Goal: Contribute content: Contribute content

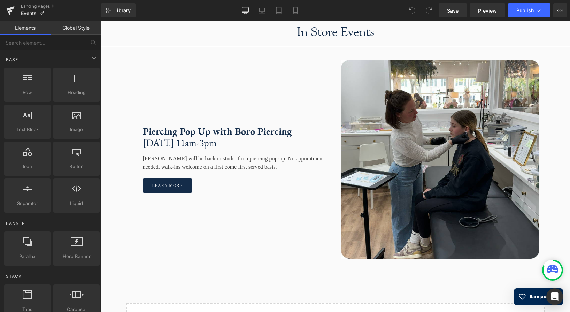
scroll to position [768, 0]
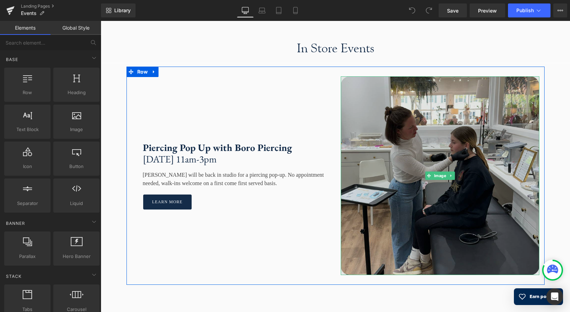
click at [431, 138] on img at bounding box center [440, 175] width 199 height 199
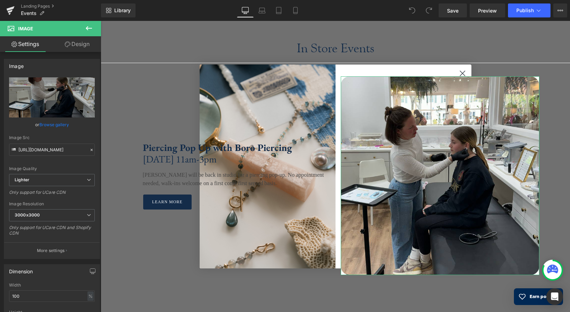
click at [54, 127] on link "Browse gallery" at bounding box center [54, 125] width 30 height 12
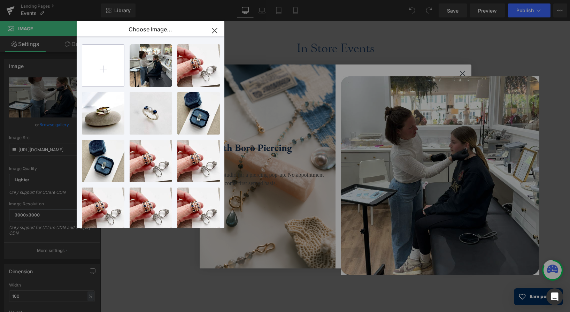
type input "C:\fakepath\Screenshot 2025-08-28 at 9.38.48 AM.png"
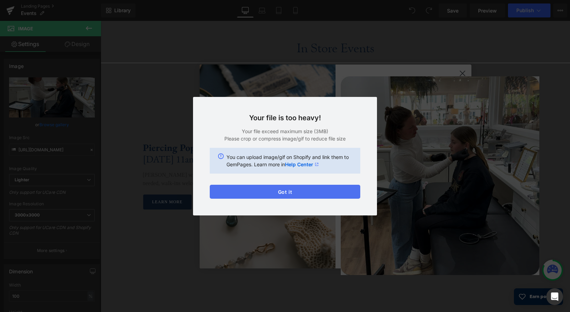
click at [0, 0] on button "Got it" at bounding box center [0, 0] width 0 height 0
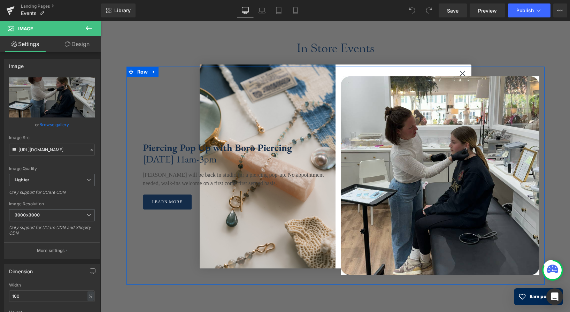
click at [462, 74] on div "Piercing Pop Up with Boro Piercing Sunday, August 24th, 11am-3pm Text Block Nic…" at bounding box center [336, 176] width 418 height 218
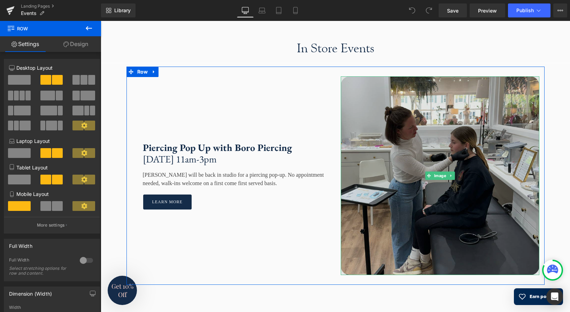
click at [357, 112] on img at bounding box center [440, 175] width 199 height 199
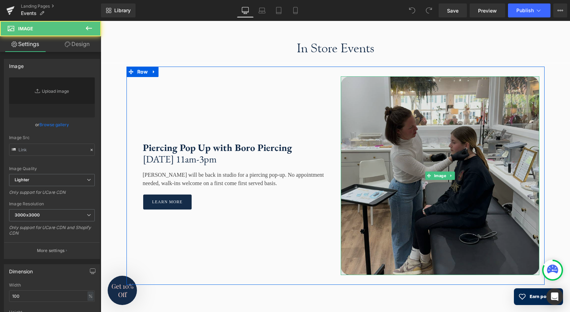
type input "https://ucarecdn.com/6dea52de-8cfd-44b9-88c3-8d664c87563c/-/format/auto/-/previ…"
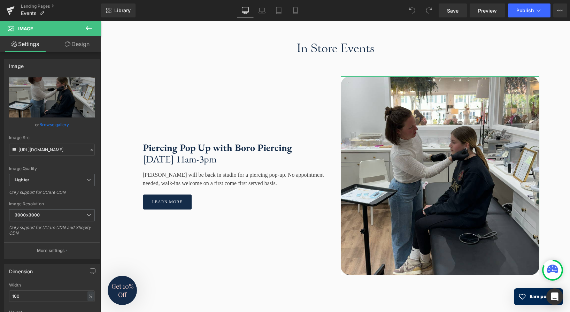
click at [60, 124] on link "Browse gallery" at bounding box center [54, 125] width 30 height 12
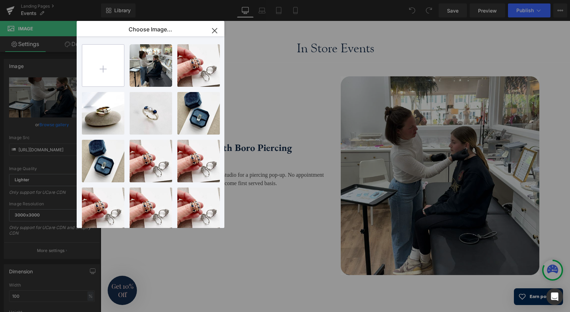
type input "C:\fakepath\Vintage Threads.jpg"
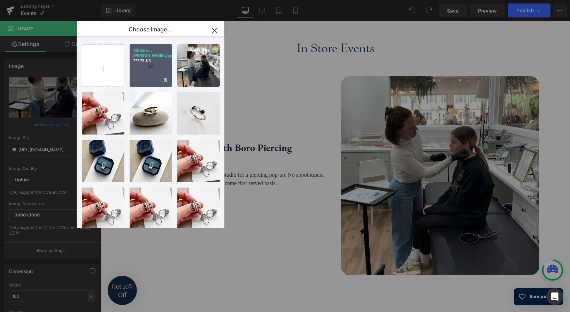
click at [0, 0] on div "Vintage...eads.jpg 777.75 KB" at bounding box center [0, 0] width 0 height 0
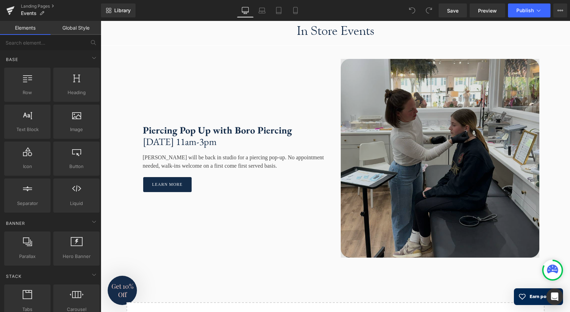
scroll to position [834, 0]
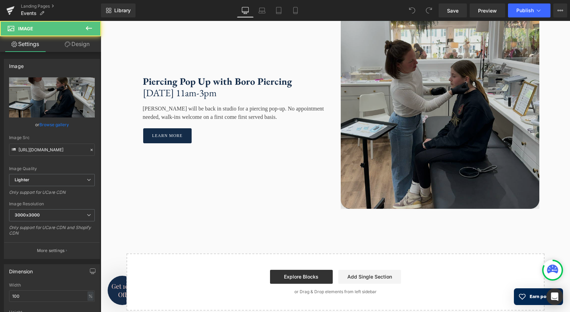
click at [449, 148] on img at bounding box center [440, 109] width 199 height 199
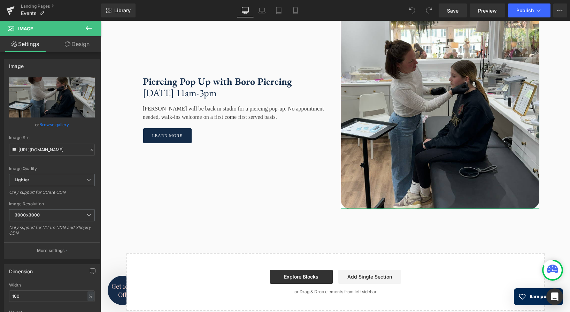
click at [55, 126] on link "Browse gallery" at bounding box center [54, 125] width 30 height 12
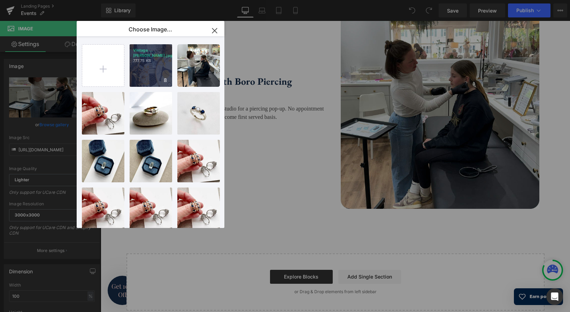
click at [0, 0] on div "Vintage...eads.jpg 777.75 KB" at bounding box center [0, 0] width 0 height 0
type input "[URL][DOMAIN_NAME]"
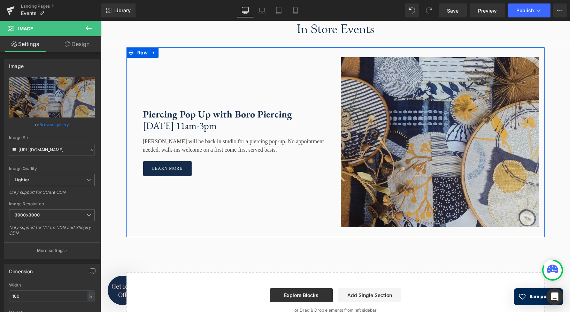
scroll to position [788, 0]
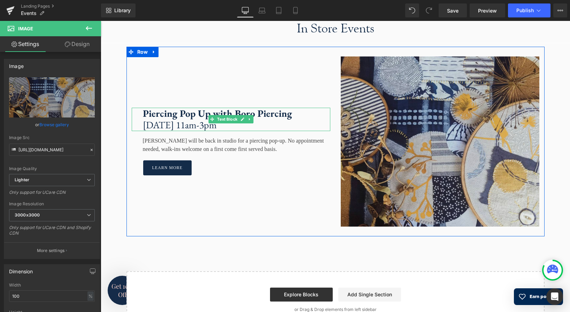
click at [279, 118] on strong "Piercing Pop Up with Boro Piercing" at bounding box center [217, 113] width 149 height 13
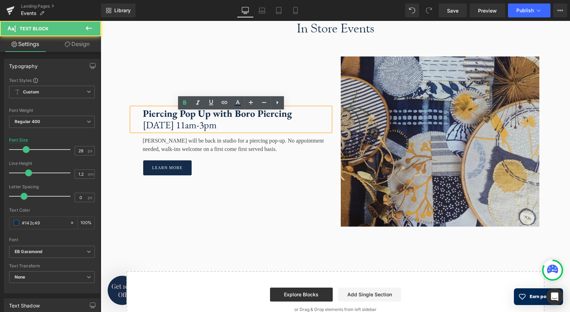
click at [286, 120] on strong "Piercing Pop Up with Boro Piercing" at bounding box center [217, 113] width 149 height 13
click at [289, 120] on strong "Piercing Pop Up with Boro Piercing" at bounding box center [217, 113] width 149 height 13
drag, startPoint x: 180, startPoint y: 120, endPoint x: 136, endPoint y: 120, distance: 43.2
click at [136, 120] on div "Piercing Pop Up with Boro Piercing Sunday, August 24th, 11am-3pm" at bounding box center [231, 119] width 199 height 23
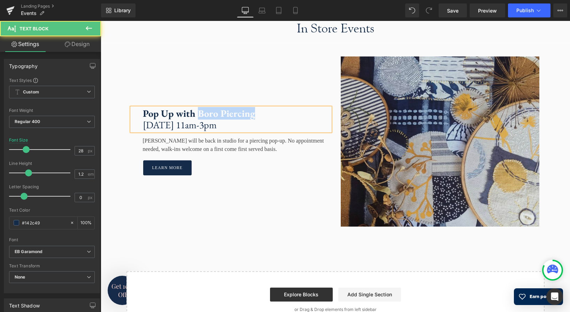
drag, startPoint x: 253, startPoint y: 120, endPoint x: 200, endPoint y: 120, distance: 52.6
click at [200, 120] on p "Pop Up with Boro Piercing" at bounding box center [237, 114] width 188 height 12
drag, startPoint x: 249, startPoint y: 132, endPoint x: 253, endPoint y: 132, distance: 4.2
click at [249, 131] on p "Sunday, August 24th, 11am-3pm" at bounding box center [237, 125] width 188 height 12
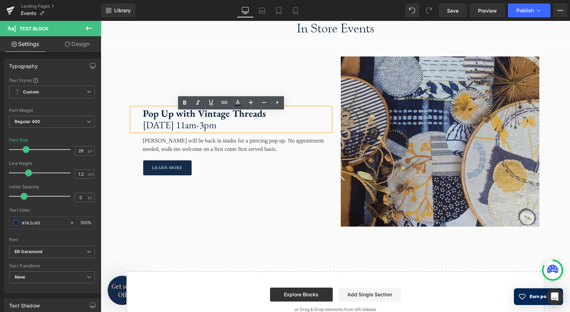
drag, startPoint x: 253, startPoint y: 132, endPoint x: 228, endPoint y: 132, distance: 25.1
click at [228, 131] on p "Sunday, August 24th, 11am-3pm" at bounding box center [237, 125] width 188 height 12
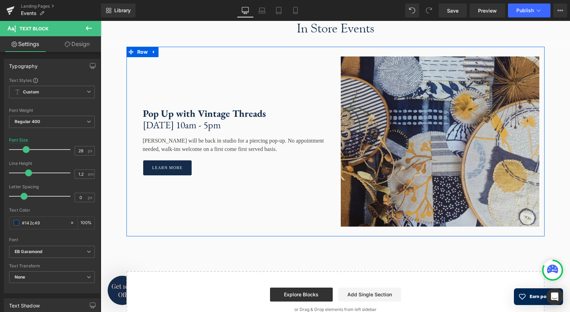
click at [101, 21] on div at bounding box center [101, 21] width 0 height 0
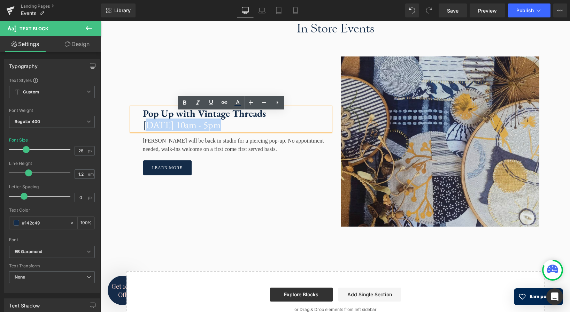
drag, startPoint x: 213, startPoint y: 132, endPoint x: 148, endPoint y: 134, distance: 64.5
click at [148, 131] on p "Sunday, August 24th, 10am - 5pm" at bounding box center [237, 125] width 188 height 12
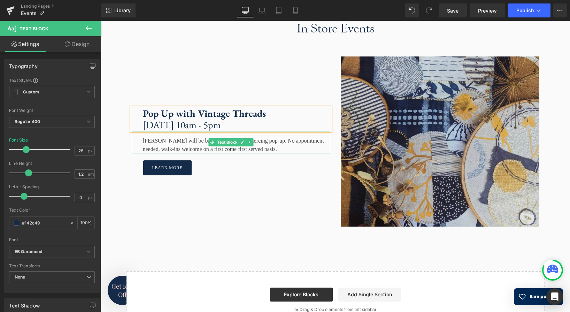
click at [268, 153] on div "Nicole Heiner will be back in studio for a piercing pop-up. No appointment need…" at bounding box center [231, 142] width 199 height 22
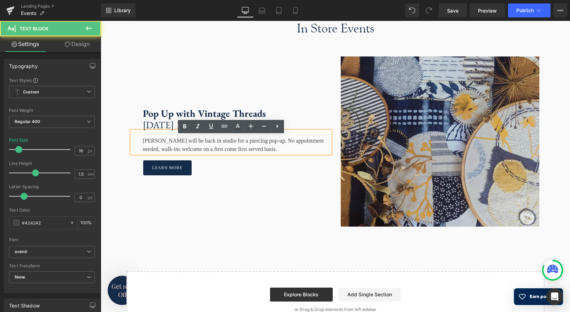
click at [273, 153] on div "Nicole Heiner will be back in studio for a piercing pop-up. No appointment need…" at bounding box center [231, 142] width 199 height 22
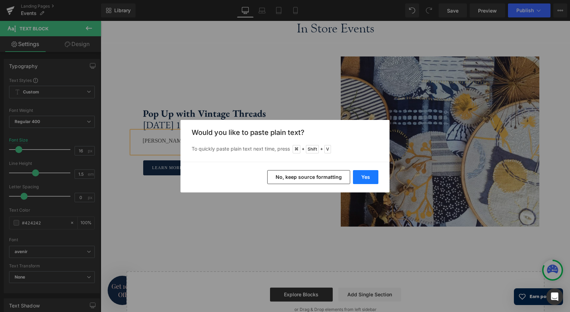
click at [365, 176] on button "Yes" at bounding box center [365, 177] width 25 height 14
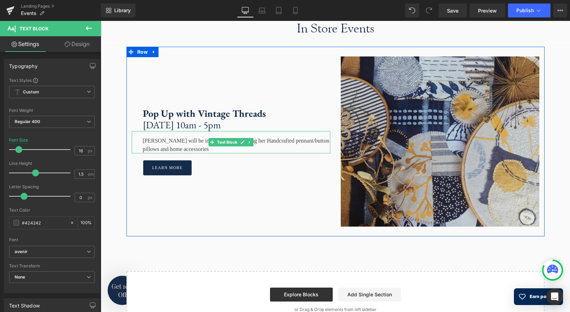
click at [285, 145] on div "Diane Goldberg will be in the shop showcasing her Handcrafted pennant/button pi…" at bounding box center [231, 142] width 199 height 22
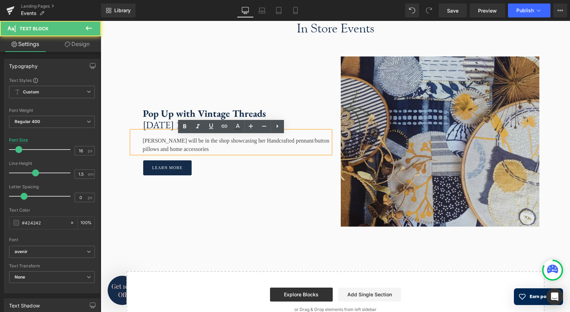
drag, startPoint x: 275, startPoint y: 146, endPoint x: 280, endPoint y: 151, distance: 6.7
click at [275, 146] on div "Diane Goldberg will be in the shop showcasing her Handcrafted pennant/button pi…" at bounding box center [231, 142] width 199 height 22
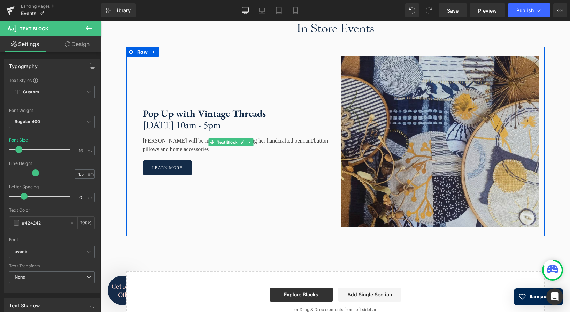
click at [143, 147] on div "Diane Goldberg will be in the shop showcasing her handcrafted pennant/button pi…" at bounding box center [231, 142] width 199 height 22
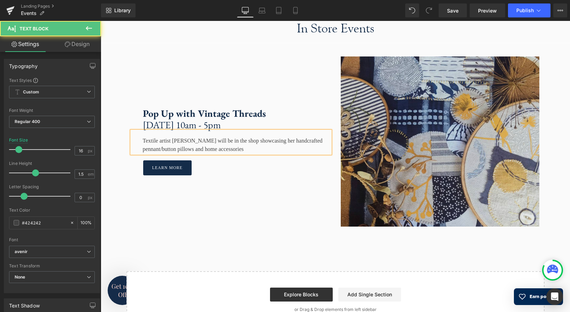
click at [216, 153] on div "Textile artist Diane Goldberg will be in the shop showcasing her handcrafted pe…" at bounding box center [231, 142] width 199 height 22
drag, startPoint x: 227, startPoint y: 154, endPoint x: 248, endPoint y: 155, distance: 21.3
click at [227, 153] on div "Textile artist Diane Goldberg will be in the shop showcasing her handcrafted pe…" at bounding box center [231, 142] width 199 height 22
click at [267, 153] on div "Textile artist Diane Goldberg will be in the shop showcasing her handcrafted pe…" at bounding box center [231, 142] width 199 height 22
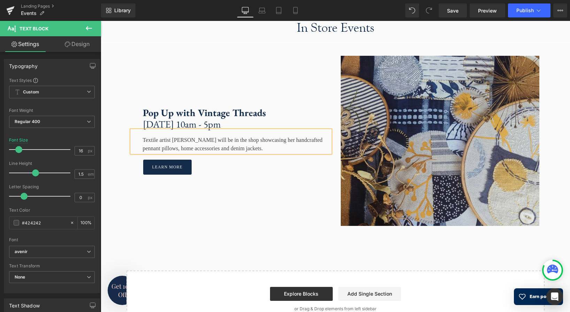
scroll to position [785, 0]
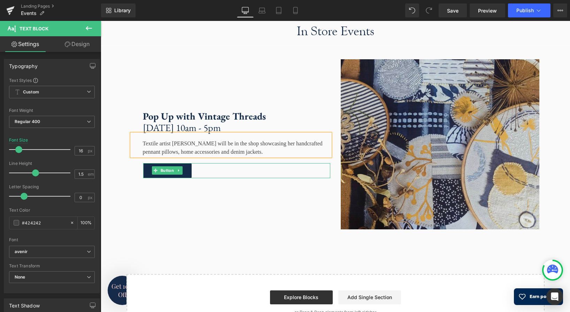
click at [197, 178] on div "learn more" at bounding box center [236, 170] width 187 height 15
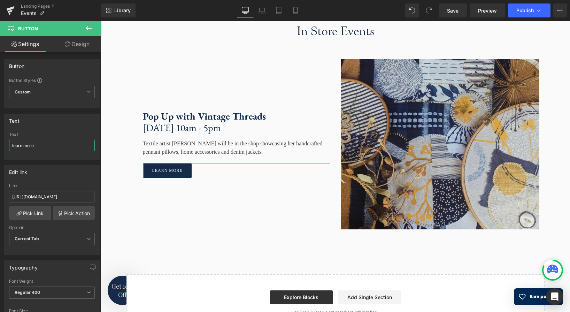
click at [33, 148] on input "learn more" at bounding box center [52, 146] width 86 height 12
drag, startPoint x: 39, startPoint y: 146, endPoint x: 3, endPoint y: 147, distance: 36.3
click at [9, 147] on input "learn more" at bounding box center [52, 146] width 86 height 12
type input "Explore vintage threads"
click at [67, 197] on input "https://www.boropiercing.com/" at bounding box center [52, 197] width 86 height 12
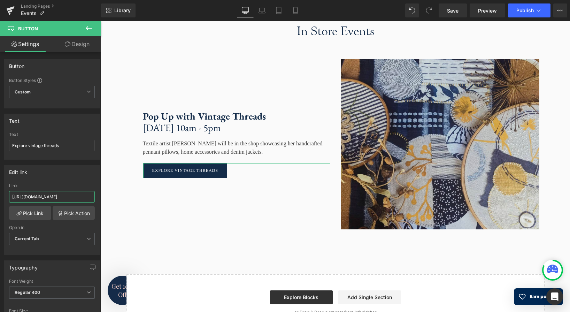
paste input "etsy.com/shop/vintagethreadsdesign?fbclid=PAZXh0bgNhZW0CMTEAAadpNLYlThBSj2-vmtF…"
click at [71, 199] on input "https://www.etsy.com/shop/vintagethreadsdesign?fbclid=PAZXh0bgNhZW0CMTEAAadpNLY…" at bounding box center [52, 197] width 86 height 12
paste input "ref=shop_sugg_marke"
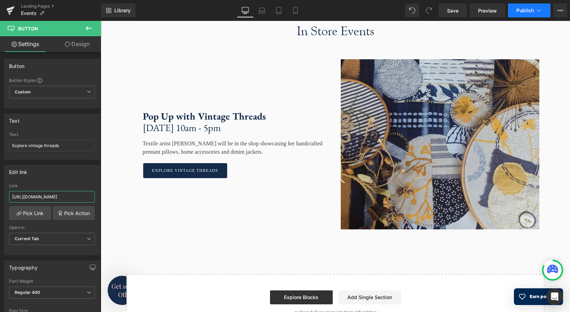
type input "https://www.etsy.com/shop/vintagethreadsdesign?ref=shop_sugg_market"
click at [525, 10] on span "Publish" at bounding box center [525, 11] width 17 height 6
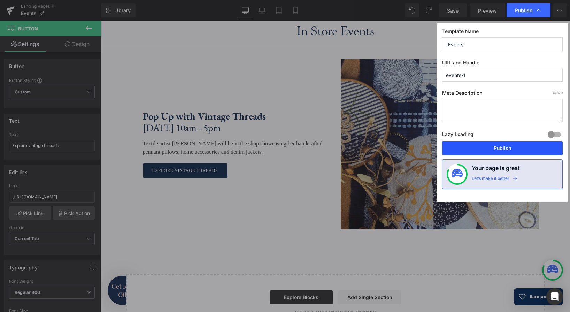
click at [508, 148] on button "Publish" at bounding box center [502, 148] width 121 height 14
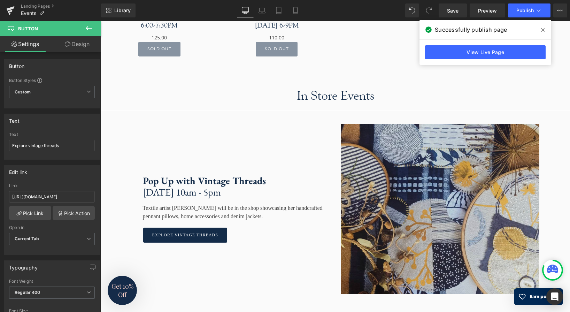
scroll to position [781, 0]
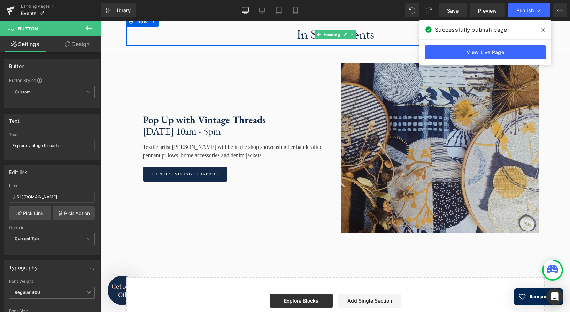
click at [368, 40] on h1 "In Store Events" at bounding box center [336, 34] width 408 height 15
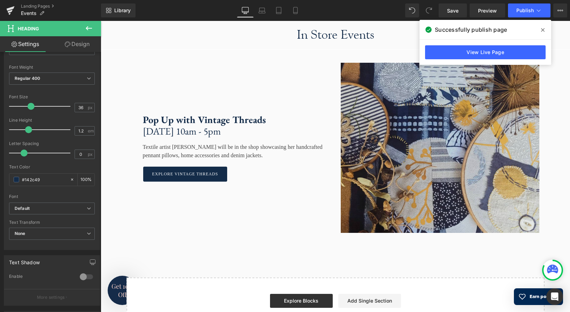
scroll to position [49, 0]
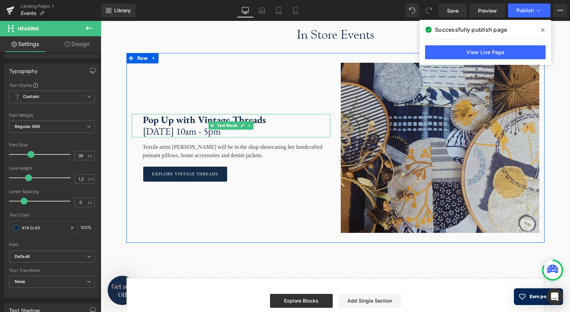
click at [197, 126] on strong "Pop Up with Vintage Threads" at bounding box center [204, 119] width 123 height 13
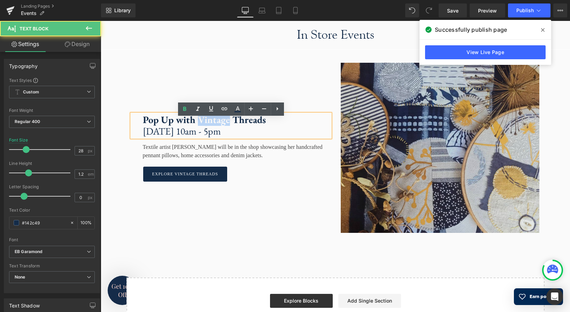
click at [197, 126] on strong "Pop Up with Vintage Threads" at bounding box center [204, 119] width 123 height 13
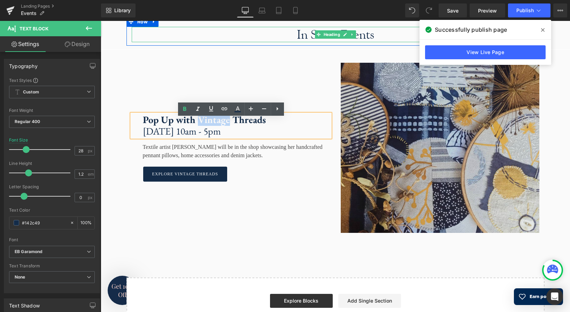
click at [364, 42] on h1 "In Store Events" at bounding box center [336, 34] width 408 height 15
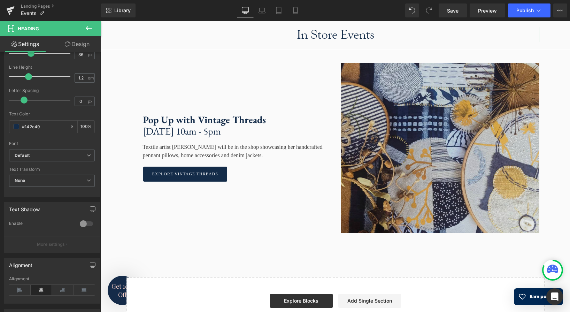
scroll to position [203, 0]
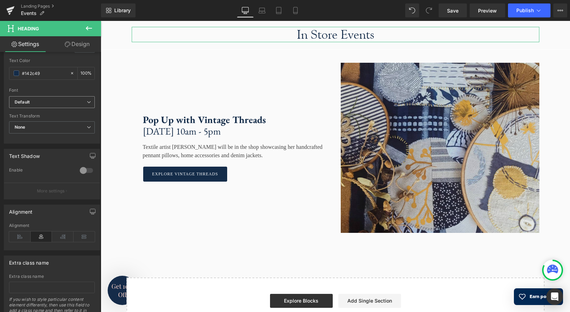
click at [88, 102] on icon at bounding box center [89, 102] width 4 height 4
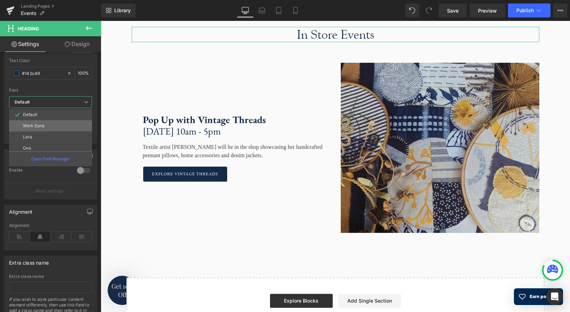
scroll to position [25, 0]
click at [45, 133] on p "EB Garamond" at bounding box center [36, 134] width 27 height 5
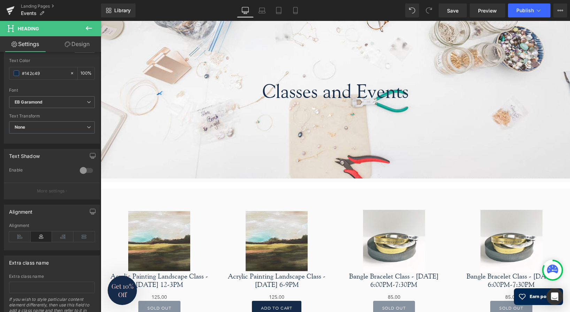
scroll to position [0, 0]
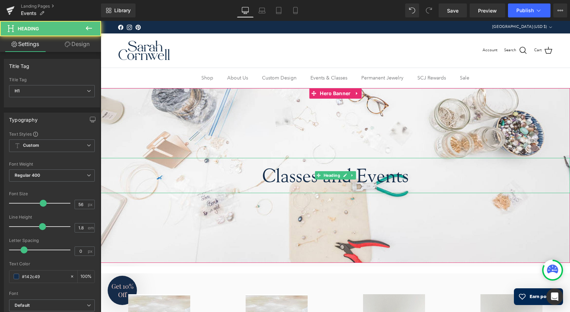
click at [311, 178] on h1 "Classes and Events" at bounding box center [336, 175] width 470 height 35
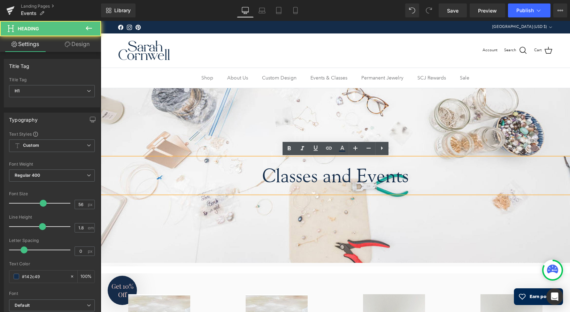
click at [311, 177] on h1 "Classes and Events" at bounding box center [336, 175] width 470 height 35
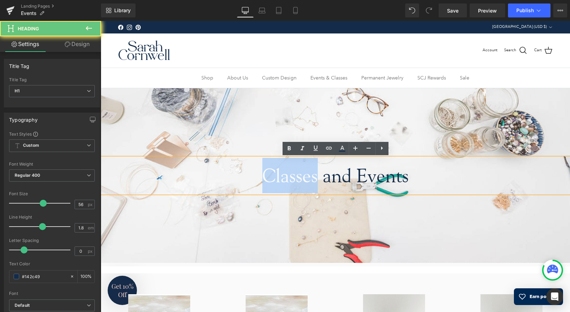
click at [311, 177] on h1 "Classes and Events" at bounding box center [336, 175] width 470 height 35
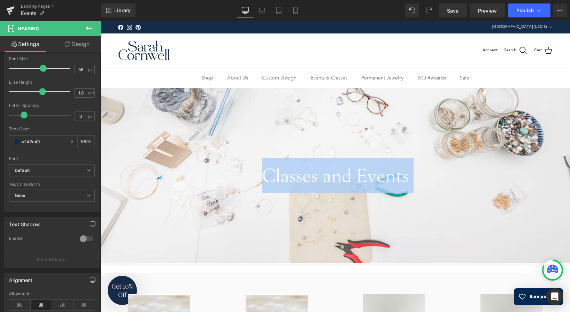
scroll to position [182, 0]
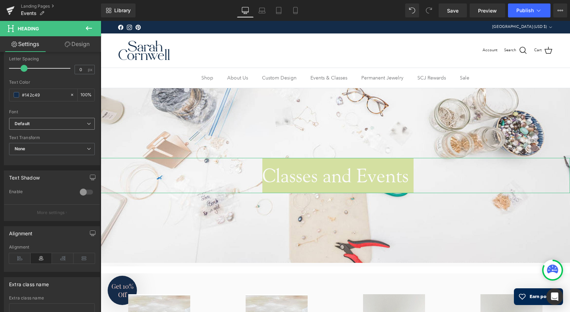
click at [43, 123] on b "Default" at bounding box center [51, 124] width 72 height 6
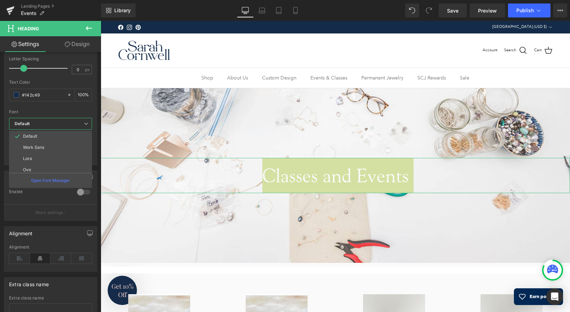
scroll to position [25, 0]
click at [42, 156] on p "EB Garamond" at bounding box center [36, 155] width 27 height 5
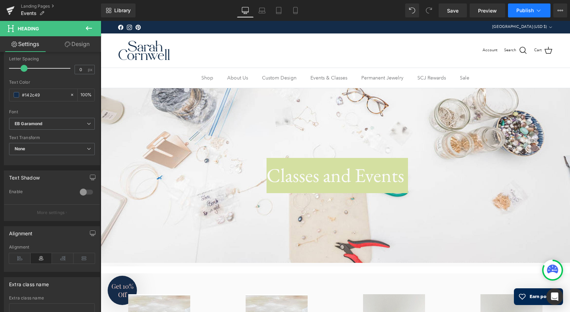
click at [525, 12] on span "Publish" at bounding box center [525, 11] width 17 height 6
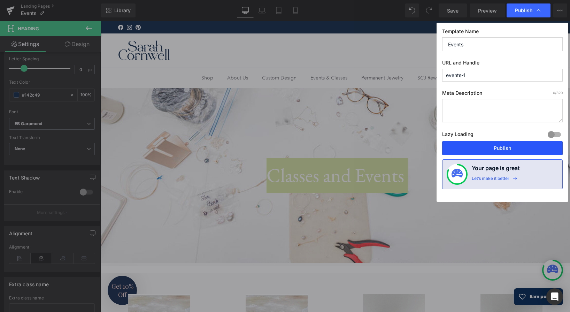
drag, startPoint x: 510, startPoint y: 145, endPoint x: 409, endPoint y: 127, distance: 103.1
click at [510, 145] on button "Publish" at bounding box center [502, 148] width 121 height 14
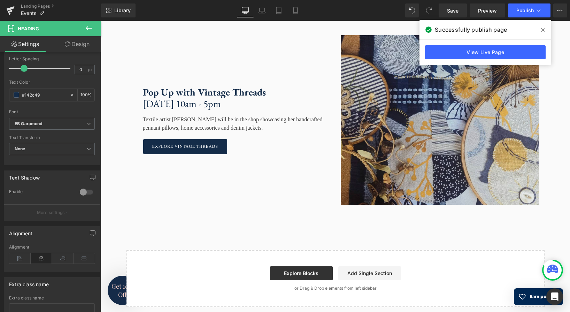
scroll to position [810, 0]
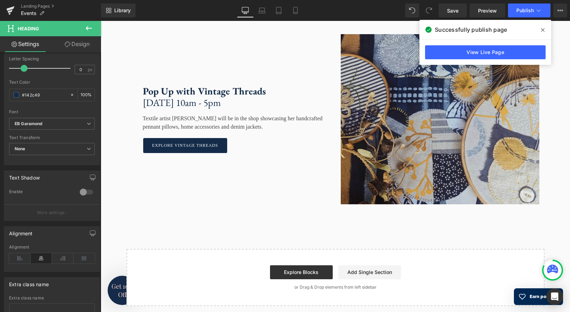
click at [182, 68] on div "Pop Up with Vintage Threads Saturday, September 20th, 10am - 5pm Text Block Tex…" at bounding box center [231, 119] width 209 height 170
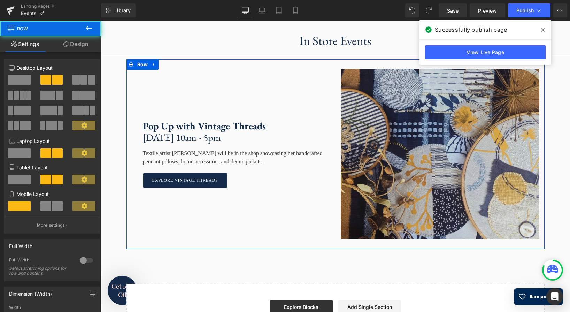
scroll to position [776, 0]
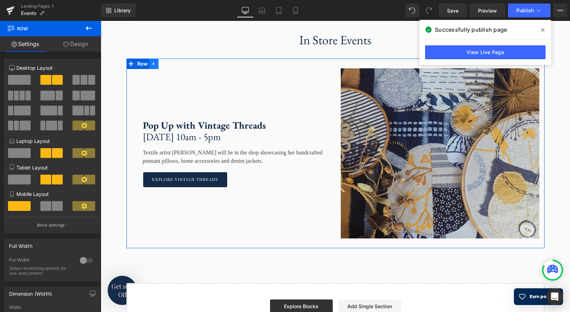
click at [154, 68] on link at bounding box center [154, 64] width 9 height 10
click at [163, 69] on link at bounding box center [163, 64] width 9 height 10
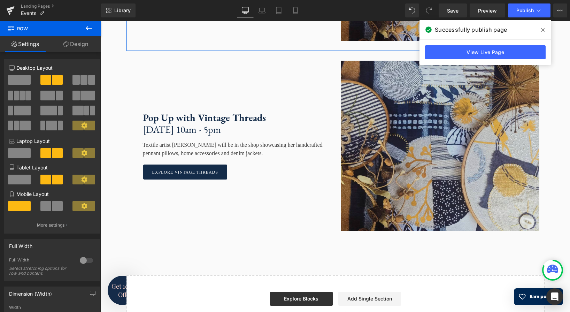
scroll to position [980, 0]
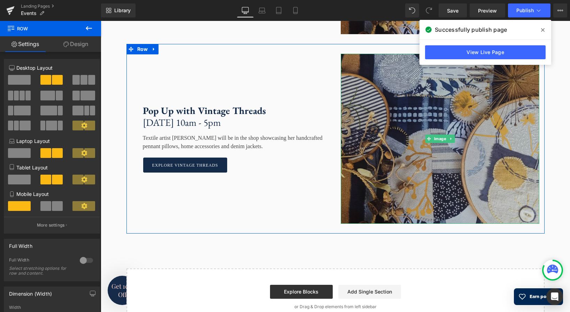
click at [397, 124] on img at bounding box center [440, 139] width 199 height 170
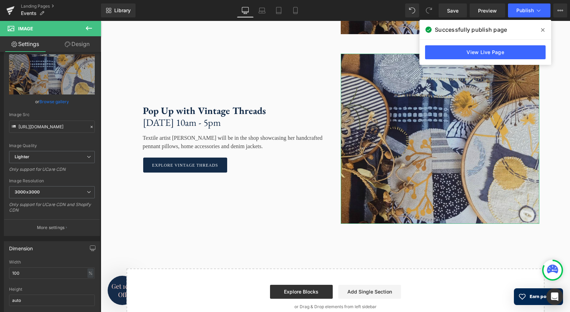
scroll to position [0, 0]
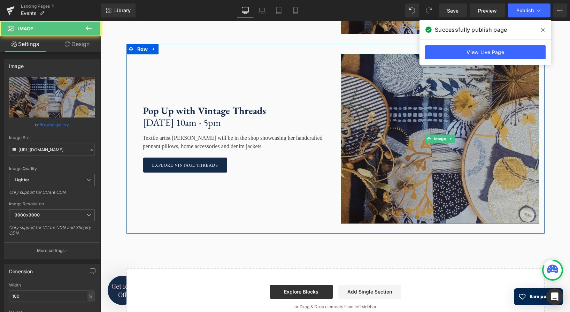
click at [373, 102] on img at bounding box center [440, 139] width 199 height 170
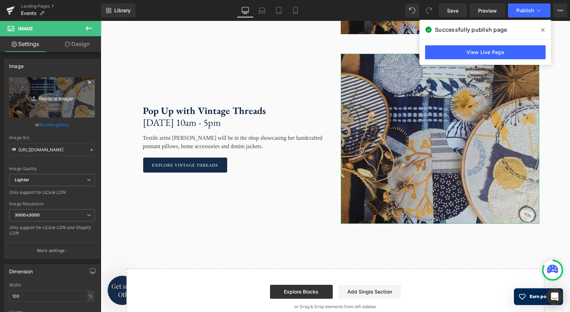
click at [65, 100] on icon "Replace Image" at bounding box center [52, 97] width 56 height 9
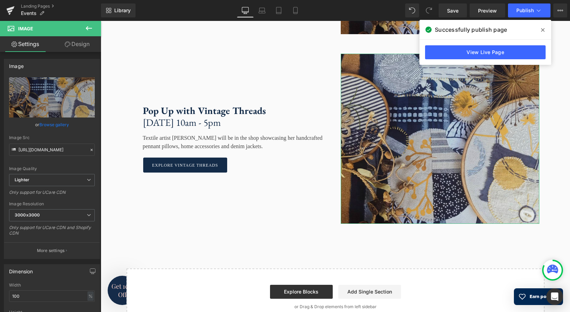
click at [58, 125] on link "Browse gallery" at bounding box center [54, 125] width 30 height 12
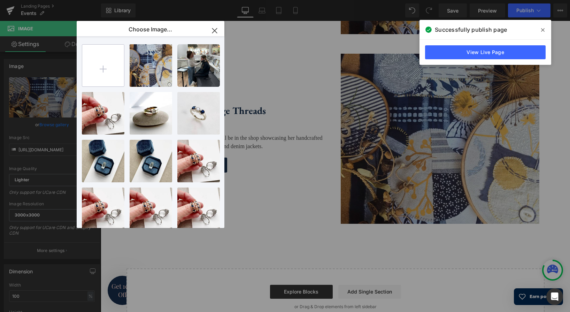
click at [0, 0] on input "file" at bounding box center [0, 0] width 0 height 0
type input "C:\fakepath\2nd Anniversary.jpg"
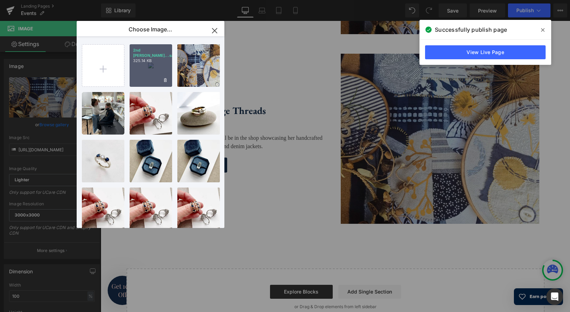
click at [166, 73] on div "2nd Ann...sary.jpg 325.14 KB" at bounding box center [151, 65] width 43 height 43
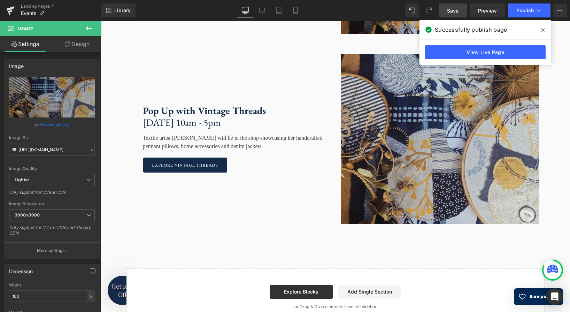
click at [455, 11] on span "Save" at bounding box center [453, 10] width 12 height 7
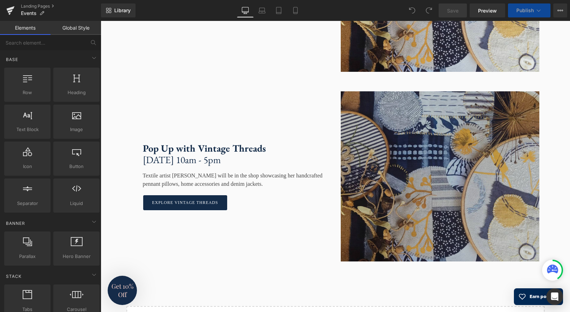
click at [373, 148] on img at bounding box center [440, 176] width 199 height 170
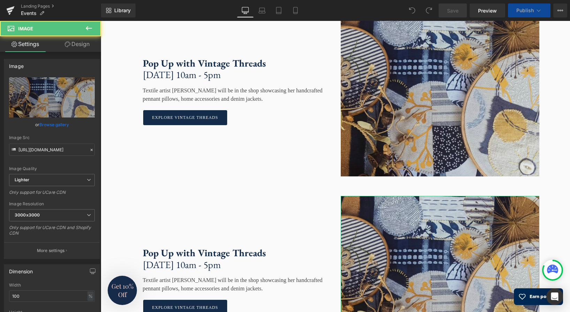
scroll to position [945, 0]
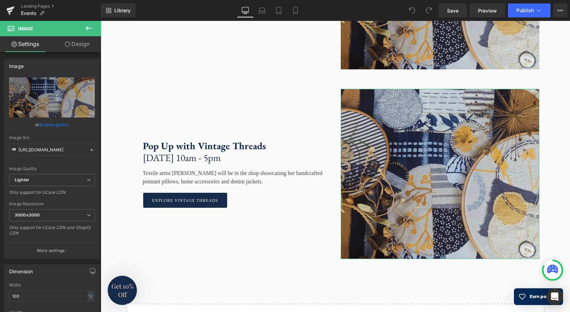
click at [57, 126] on link "Browse gallery" at bounding box center [54, 125] width 30 height 12
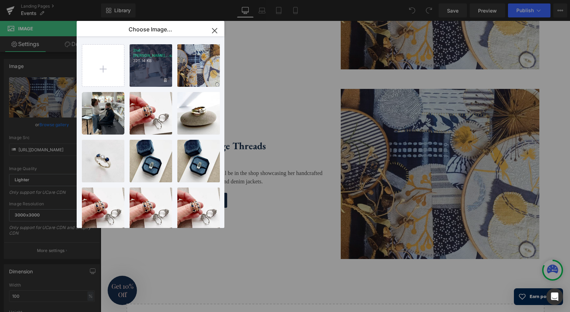
click at [151, 72] on div "2nd Ann...sary.jpg 325.14 KB" at bounding box center [151, 65] width 43 height 43
type input "https://ucarecdn.com/c7607755-dce4-463d-801f-2bcabec04ad1/-/format/auto/-/previ…"
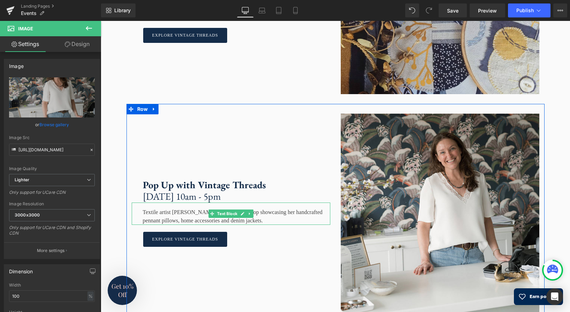
scroll to position [918, 0]
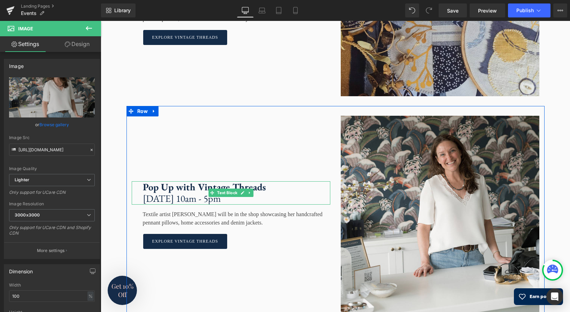
click at [259, 191] on strong "Pop Up with Vintage Threads" at bounding box center [204, 187] width 123 height 13
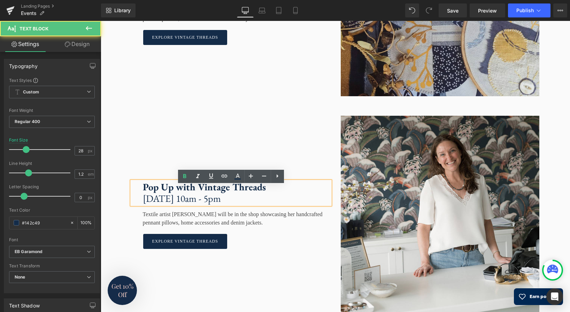
click at [263, 192] on strong "Pop Up with Vintage Threads" at bounding box center [204, 187] width 123 height 13
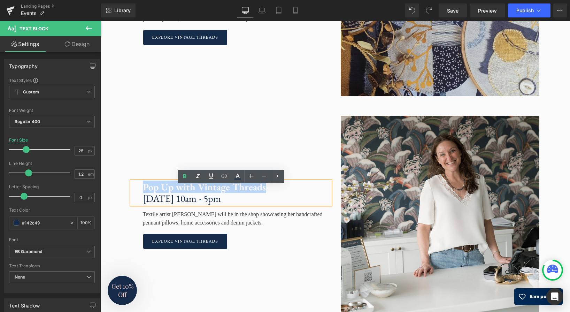
drag, startPoint x: 265, startPoint y: 192, endPoint x: 144, endPoint y: 195, distance: 121.3
click at [144, 193] on p "Pop Up with Vintage Threads" at bounding box center [237, 187] width 188 height 12
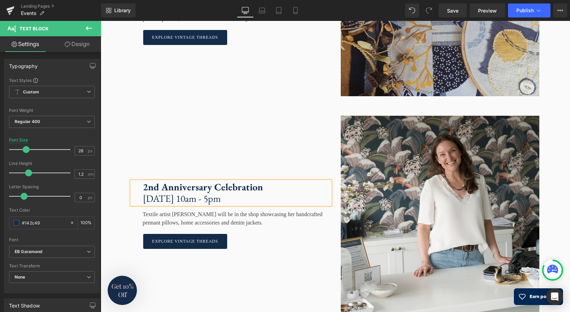
click at [229, 200] on p "[DATE] 10am - 5pm" at bounding box center [237, 199] width 188 height 12
click at [297, 227] on div "Textile artist [PERSON_NAME] will be in the shop showcasing her handcrafted pen…" at bounding box center [231, 216] width 199 height 22
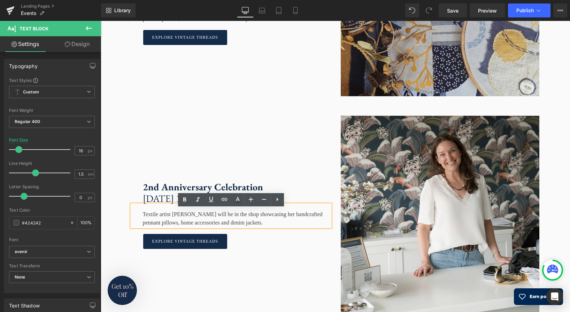
click at [289, 227] on div "Textile artist [PERSON_NAME] will be in the shop showcasing her handcrafted pen…" at bounding box center [231, 216] width 199 height 22
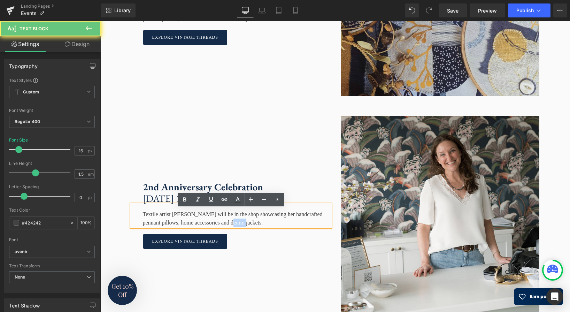
click at [289, 227] on div "Textile artist [PERSON_NAME] will be in the shop showcasing her handcrafted pen…" at bounding box center [231, 216] width 199 height 22
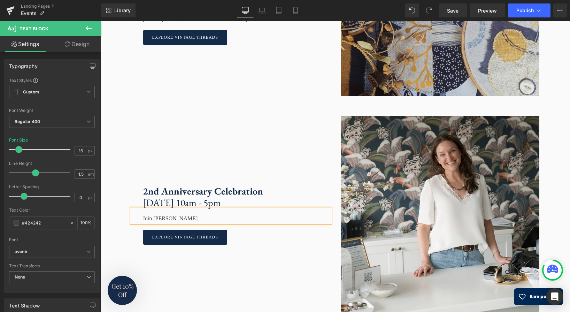
click at [155, 223] on div "Join Sarah Cornwell" at bounding box center [231, 216] width 199 height 14
click at [233, 223] on div "Join the teams at Sarah Cornwell" at bounding box center [231, 216] width 199 height 14
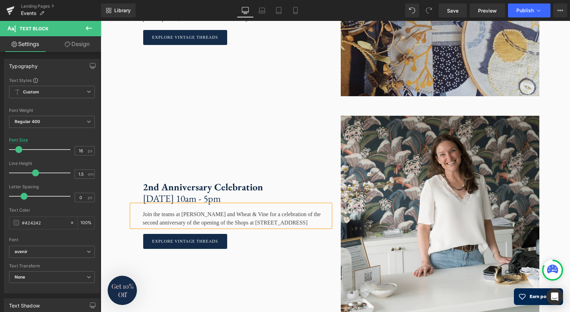
scroll to position [912, 0]
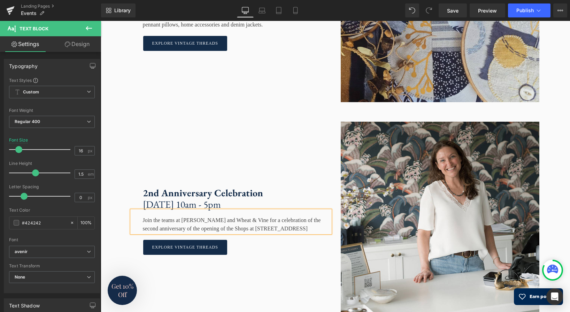
click at [259, 251] on div "Explore vintage threads" at bounding box center [236, 247] width 187 height 15
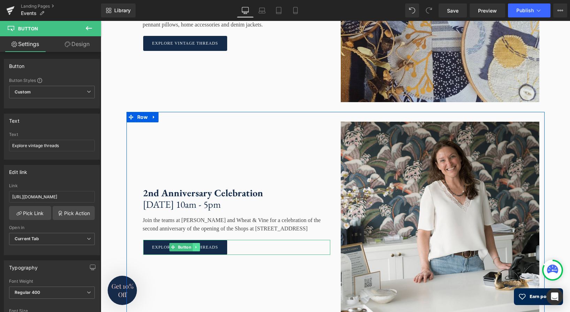
click at [195, 251] on link at bounding box center [196, 247] width 7 height 8
click at [199, 251] on link at bounding box center [199, 247] width 7 height 8
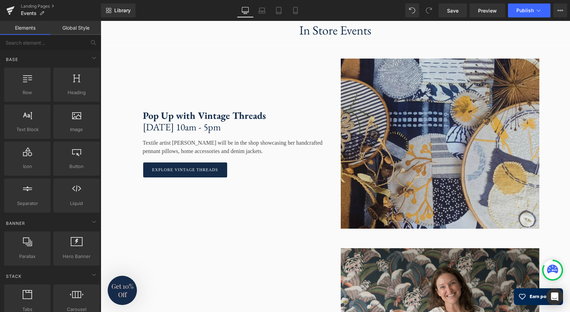
scroll to position [781, 0]
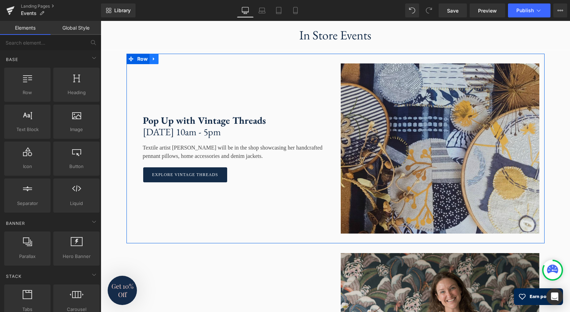
click at [154, 64] on link at bounding box center [154, 59] width 9 height 10
click at [164, 64] on link at bounding box center [163, 59] width 9 height 10
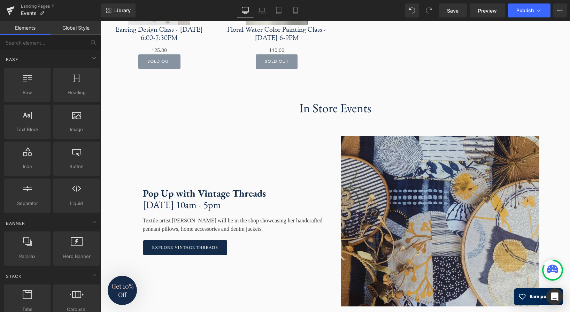
scroll to position [699, 0]
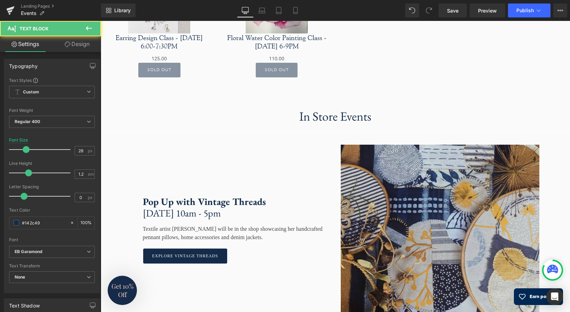
click at [211, 205] on strong "Pop Up with Vintage Threads" at bounding box center [204, 201] width 123 height 13
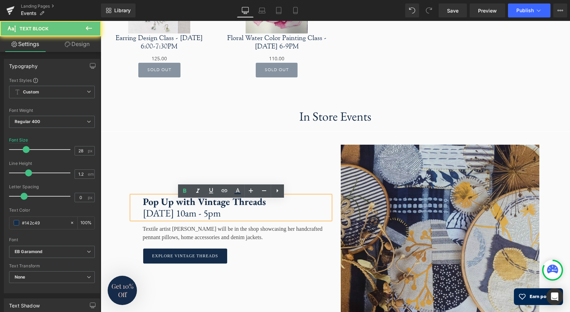
click at [242, 212] on p "[DATE] 10am - 5pm" at bounding box center [237, 213] width 188 height 12
click at [257, 207] on strong "Pop Up with Vintage Threads" at bounding box center [204, 201] width 123 height 13
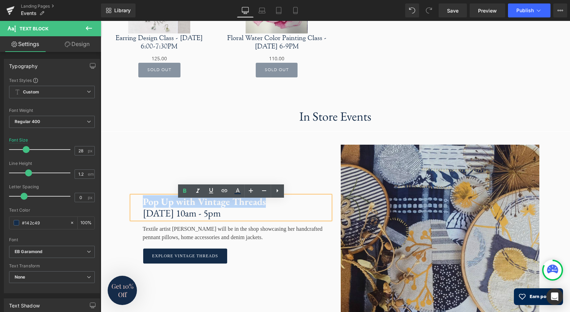
drag, startPoint x: 266, startPoint y: 207, endPoint x: 144, endPoint y: 207, distance: 122.0
click at [144, 207] on p "Pop Up with Vintage Threads" at bounding box center [237, 202] width 188 height 12
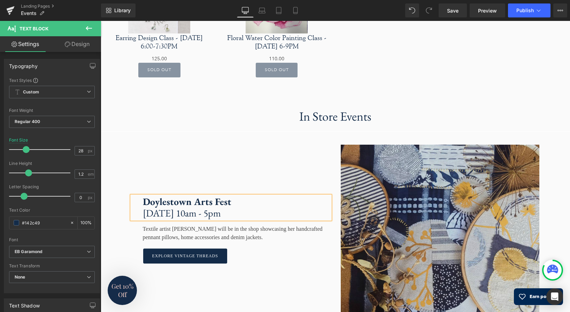
click at [253, 240] on div "Textile artist [PERSON_NAME] will be in the shop showcasing her handcrafted pen…" at bounding box center [231, 230] width 199 height 22
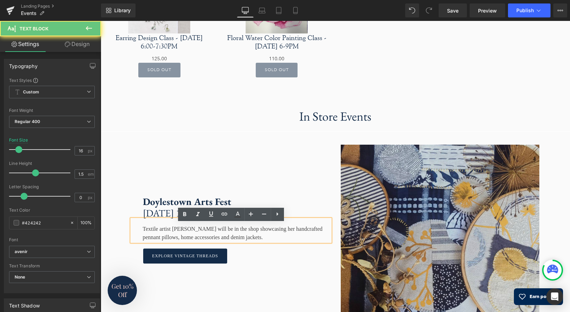
click at [264, 242] on div "Textile artist [PERSON_NAME] will be in the shop showcasing her handcrafted pen…" at bounding box center [231, 230] width 199 height 22
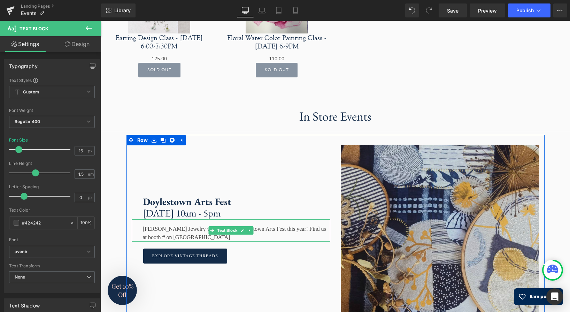
click at [317, 234] on div "Sarah Cornwell Jewelry will be at the Doylestown Arts Fest this year! Find us a…" at bounding box center [231, 230] width 199 height 22
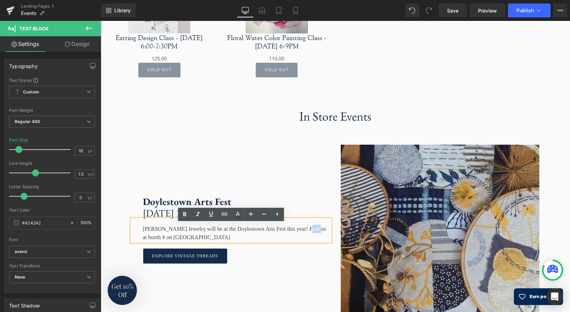
drag, startPoint x: 315, startPoint y: 235, endPoint x: 326, endPoint y: 235, distance: 11.2
click at [326, 235] on div "Sarah Cornwell Jewelry will be at the Doylestown Arts Fest this year! Find us a…" at bounding box center [231, 230] width 199 height 22
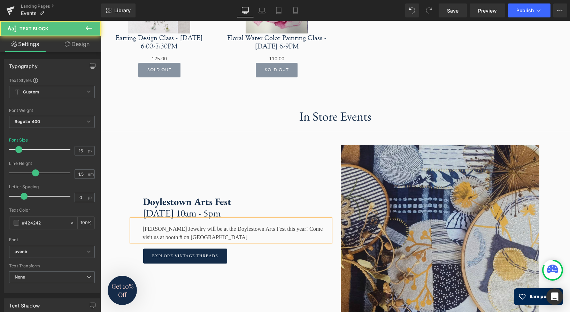
click at [249, 242] on div "Sarah Cornwell Jewelry will be at the Doylestown Arts Fest this year! Come visi…" at bounding box center [231, 230] width 199 height 22
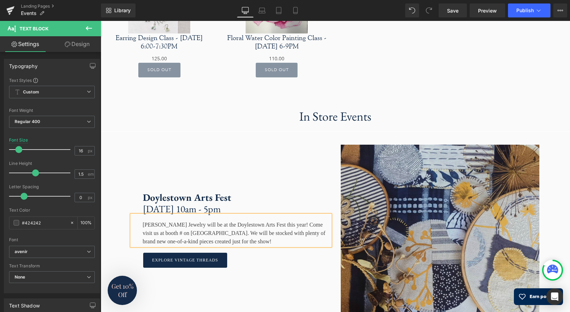
click at [205, 238] on div "Sarah Cornwell Jewelry will be at the Doylestown Arts Fest this year! Come visi…" at bounding box center [231, 230] width 199 height 31
click at [209, 262] on span "Explore vintage threads" at bounding box center [185, 260] width 66 height 4
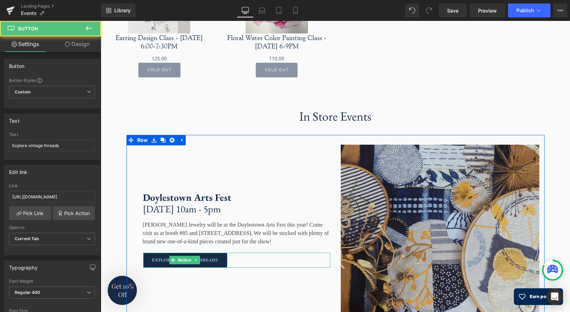
click at [213, 262] on span "Explore vintage threads" at bounding box center [185, 260] width 66 height 4
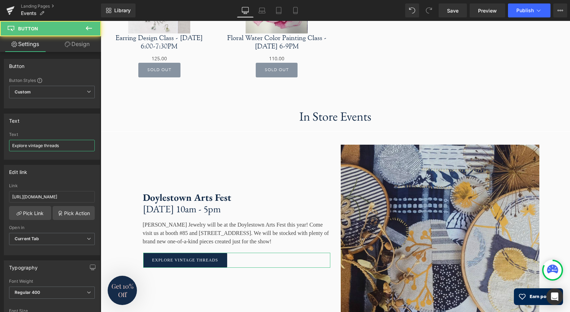
click at [63, 147] on input "Explore vintage threads" at bounding box center [52, 146] width 86 height 12
drag, startPoint x: 63, startPoint y: 145, endPoint x: -14, endPoint y: 144, distance: 77.4
click at [9, 144] on input "Explore vintage threads" at bounding box center [52, 146] width 86 height 12
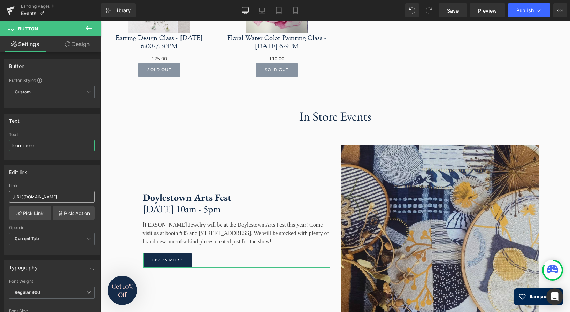
type input "learn more"
click at [56, 198] on input "https://www.etsy.com/shop/vintagethreadsdesign?ref=shop_sugg_market" at bounding box center [52, 197] width 86 height 12
paste input "dtownartsfestival.com/"
type input "https://www.dtownartsfestival.com/"
click at [457, 9] on span "Save" at bounding box center [453, 10] width 12 height 7
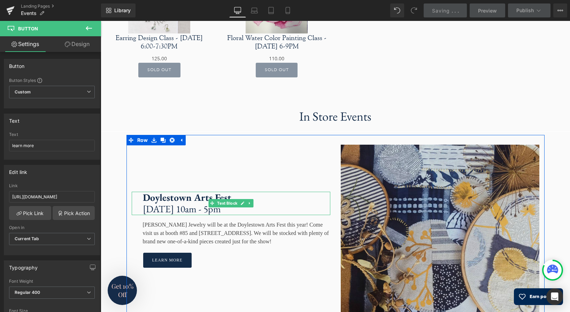
click at [184, 215] on p "[DATE] 10am - 5pm" at bounding box center [237, 209] width 188 height 12
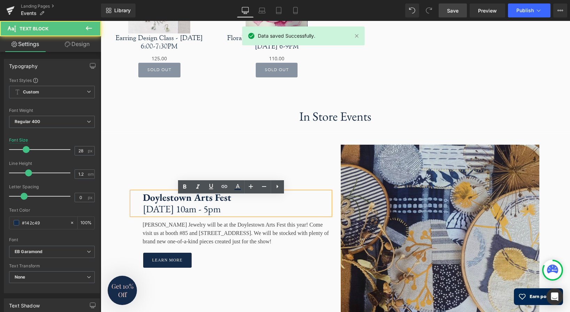
click at [175, 215] on p "[DATE] 10am - 5pm" at bounding box center [237, 209] width 188 height 12
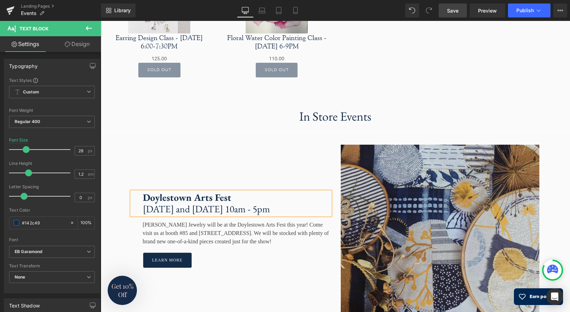
click at [270, 210] on p "Saturday and Sunday, September 20th, 10am - 5pm" at bounding box center [237, 209] width 188 height 12
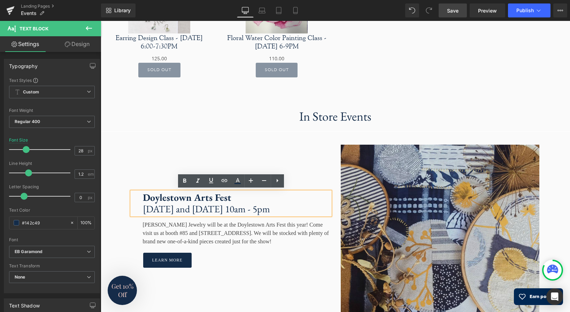
drag, startPoint x: 267, startPoint y: 208, endPoint x: 285, endPoint y: 211, distance: 18.0
click at [285, 211] on p "Saturday and Sunday, September 20th, 10am - 5pm" at bounding box center [237, 209] width 188 height 12
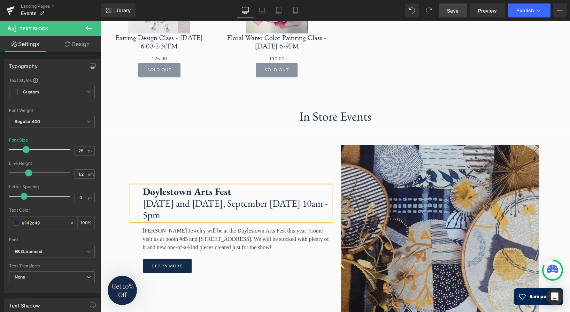
click at [293, 210] on p "Saturday and Sunday, September 6-7th, 10am - 5pm" at bounding box center [237, 209] width 188 height 23
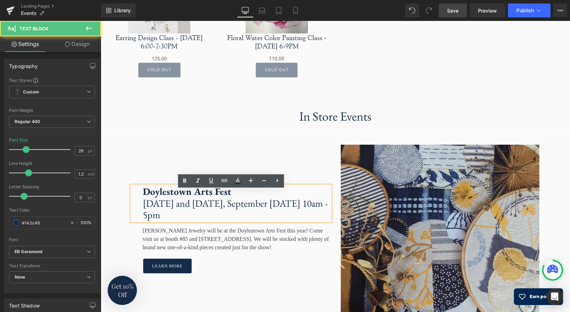
click at [179, 210] on p "Saturday and Sunday, September 6-7th, 10am - 5pm" at bounding box center [237, 209] width 188 height 23
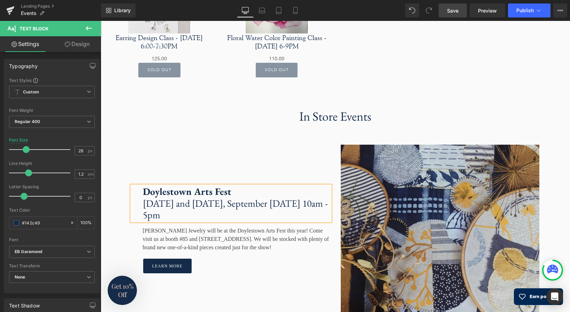
click at [151, 220] on p "Saturday, September 6th and Sunday, September 6-7th, 10am - 5pm" at bounding box center [237, 209] width 188 height 23
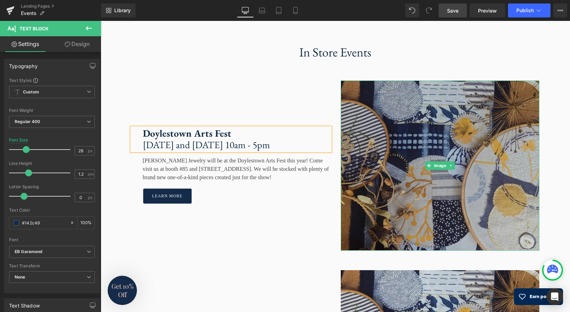
scroll to position [758, 0]
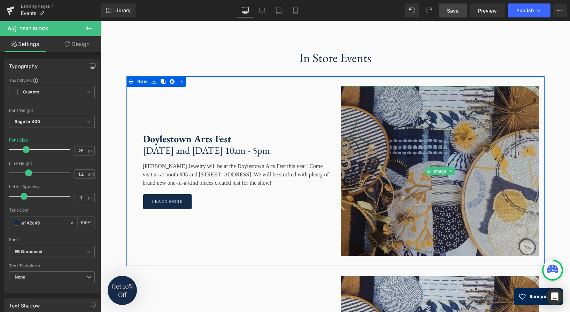
click at [448, 142] on img at bounding box center [440, 171] width 199 height 170
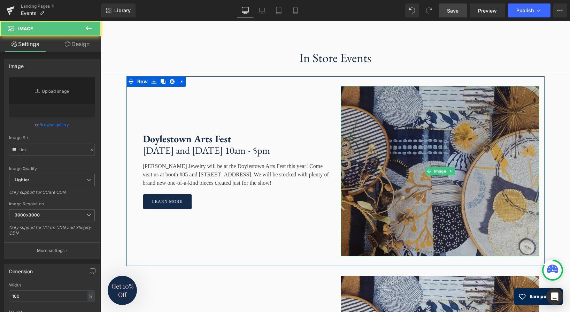
type input "[URL][DOMAIN_NAME]"
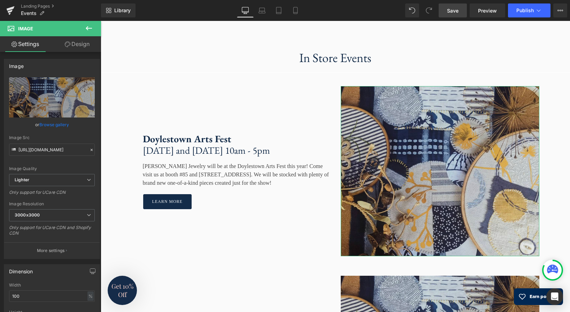
click at [54, 126] on link "Browse gallery" at bounding box center [54, 125] width 30 height 12
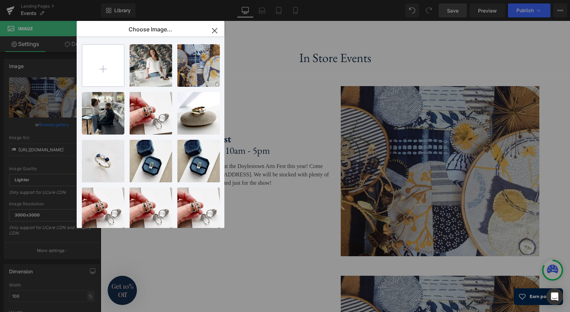
click at [102, 70] on input "file" at bounding box center [103, 66] width 42 height 42
type input "C:\fakepath\ArtsFest_2.jpg"
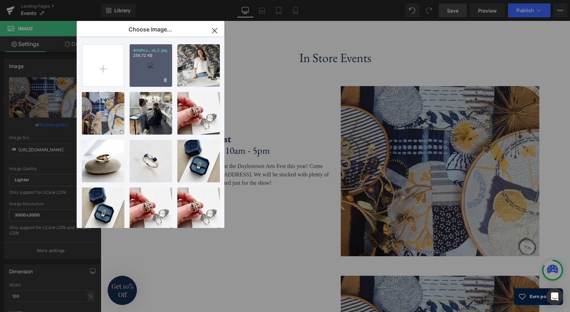
click at [156, 57] on p "258.72 KB" at bounding box center [151, 55] width 36 height 5
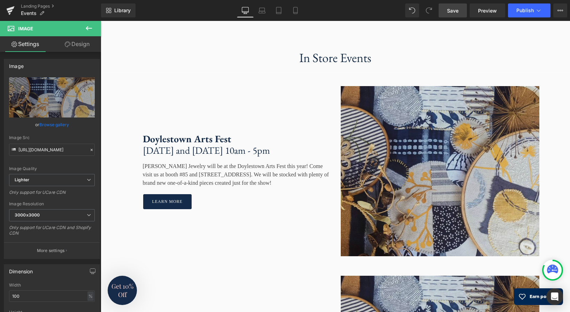
click at [457, 10] on span "Save" at bounding box center [453, 10] width 12 height 7
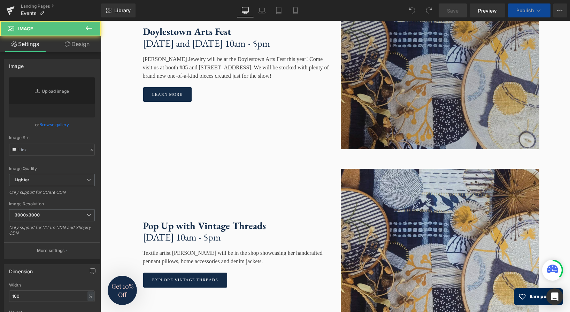
click at [383, 91] on img at bounding box center [440, 64] width 199 height 170
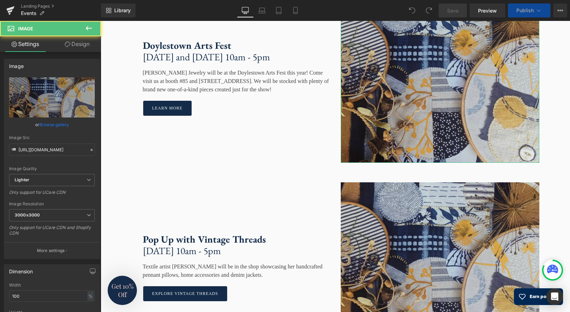
scroll to position [887, 0]
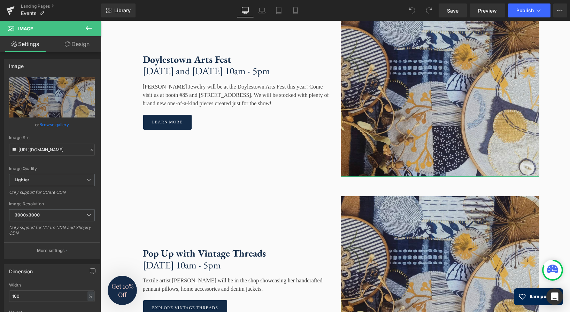
click at [54, 126] on link "Browse gallery" at bounding box center [54, 125] width 30 height 12
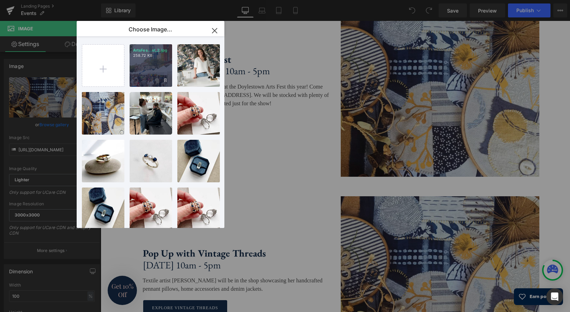
click at [162, 68] on div "ArtsFes...st_2.jpg 258.72 KB" at bounding box center [151, 65] width 43 height 43
type input "[URL][DOMAIN_NAME]"
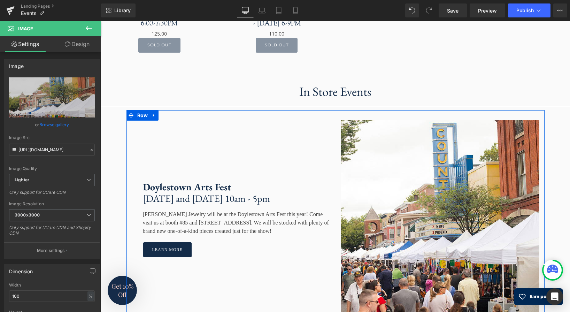
scroll to position [779, 0]
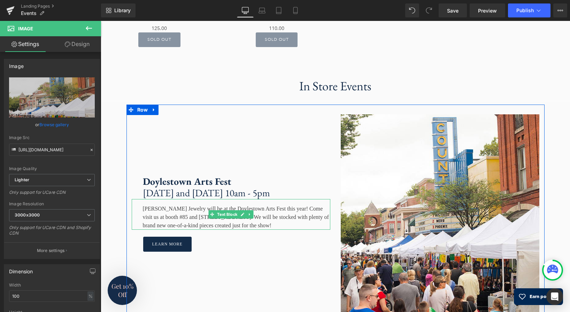
click at [271, 199] on div "[PERSON_NAME] Jewelry will be at the Doylestown Arts Fest this year! Come visit…" at bounding box center [231, 214] width 199 height 31
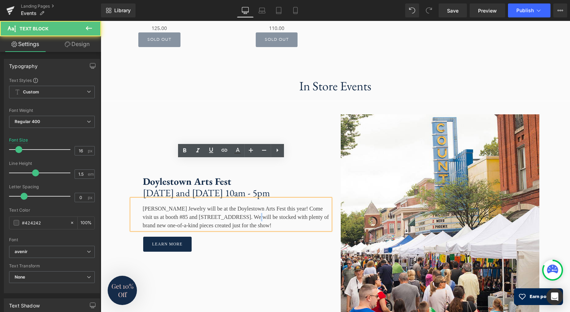
click at [272, 199] on div "[PERSON_NAME] Jewelry will be at the Doylestown Arts Fest this year! Come visit…" at bounding box center [231, 214] width 199 height 31
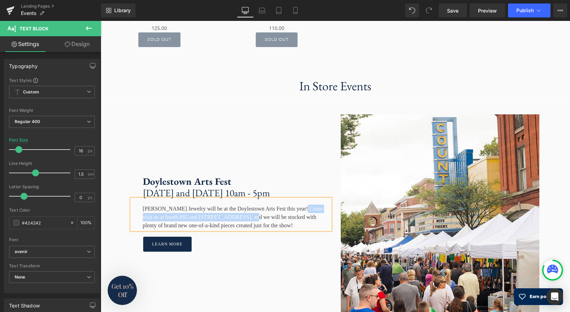
drag, startPoint x: 271, startPoint y: 179, endPoint x: 313, endPoint y: 172, distance: 42.5
click at [313, 199] on div "[PERSON_NAME] Jewelry will be at the Doylestown Arts Fest this year! Come visit…" at bounding box center [231, 214] width 199 height 31
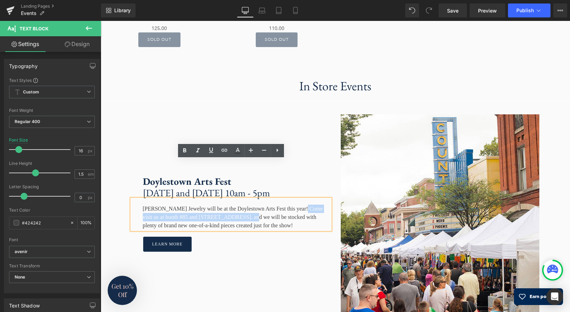
copy div "! Come visit us at booth #85 and [STREET_ADDRESS]."
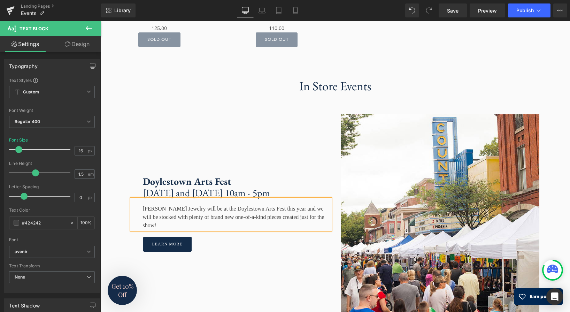
click at [205, 199] on div "[PERSON_NAME] Jewelry will be at the Doylestown Arts Fest this year and we will…" at bounding box center [231, 214] width 199 height 31
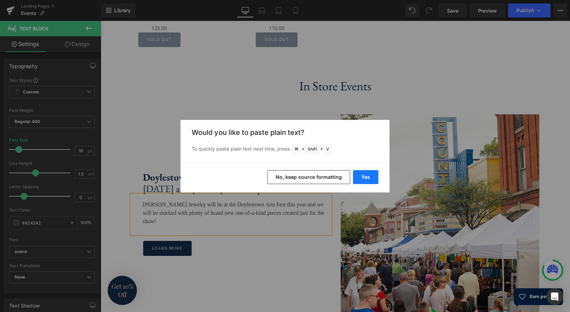
click at [371, 178] on button "Yes" at bounding box center [365, 177] width 25 height 14
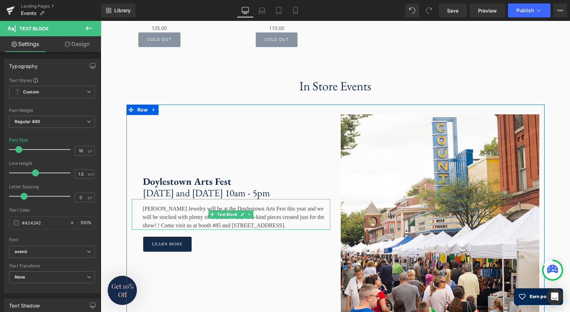
click at [191, 199] on div "[PERSON_NAME] Jewelry will be at the Doylestown Arts Fest this year and we will…" at bounding box center [231, 214] width 199 height 31
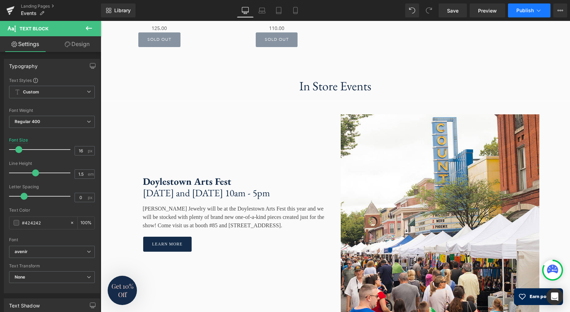
click at [526, 9] on span "Publish" at bounding box center [525, 11] width 17 height 6
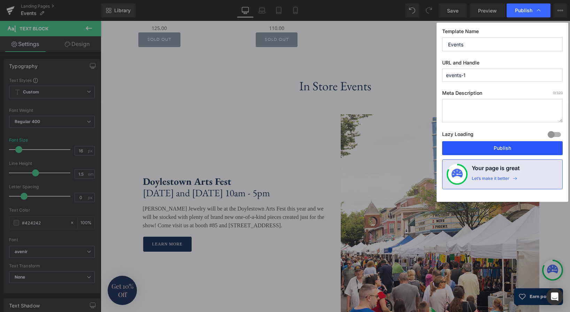
click at [516, 147] on button "Publish" at bounding box center [502, 148] width 121 height 14
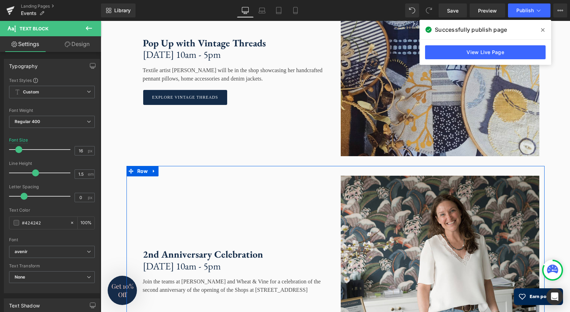
scroll to position [1108, 0]
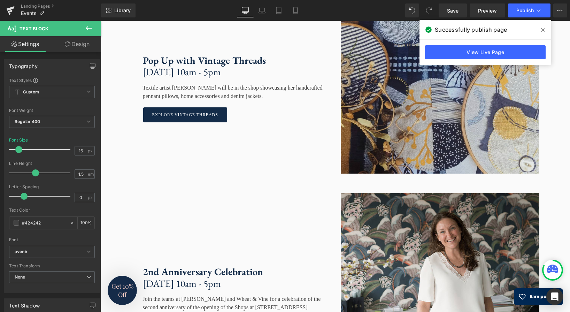
click at [86, 28] on icon at bounding box center [89, 28] width 8 height 8
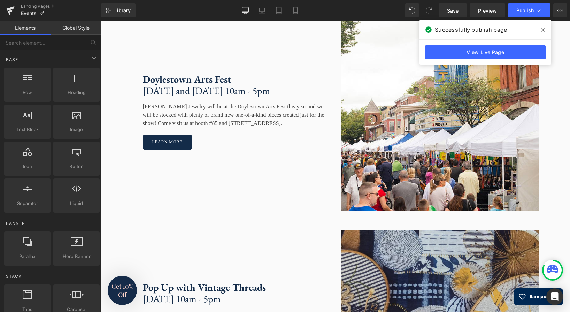
scroll to position [868, 0]
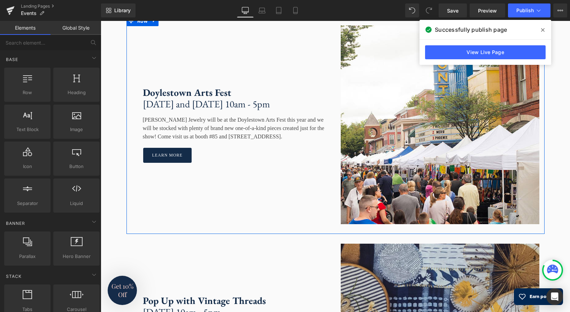
click at [141, 152] on div "Doylestown Arts Fest Saturday, September 6th and Sunday, September 7th, 10am - …" at bounding box center [231, 124] width 209 height 199
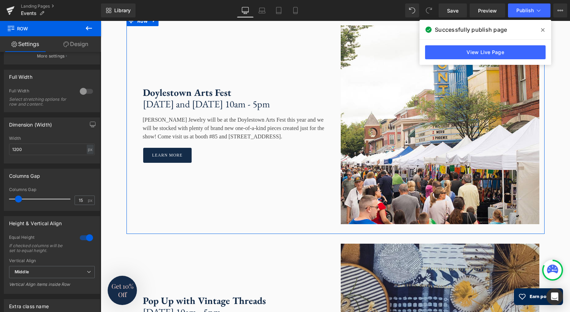
scroll to position [0, 0]
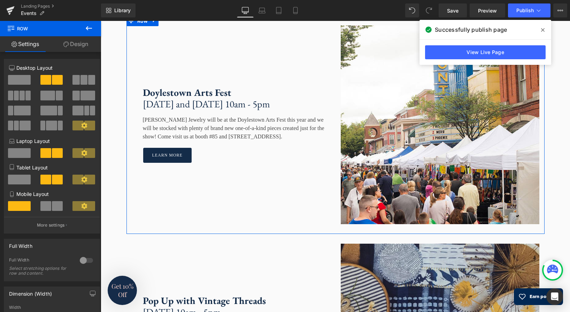
click at [79, 44] on link "Design" at bounding box center [76, 44] width 51 height 16
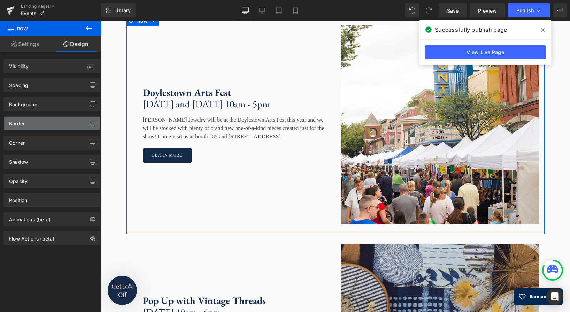
click at [23, 124] on div "Border" at bounding box center [17, 122] width 16 height 10
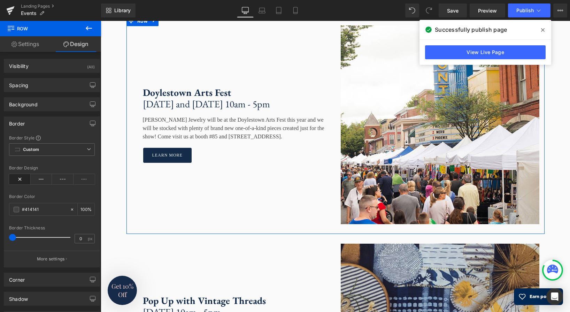
scroll to position [1, 0]
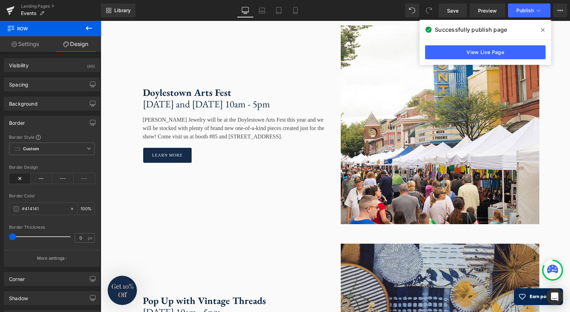
click at [85, 28] on button at bounding box center [89, 28] width 24 height 15
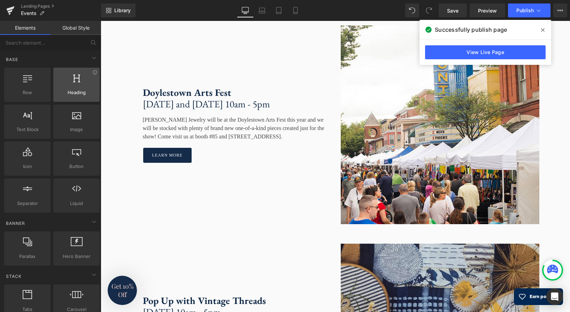
scroll to position [0, 0]
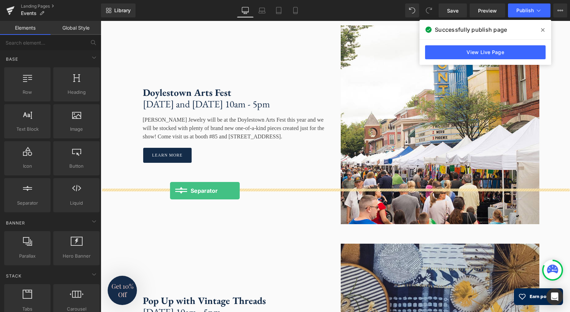
drag, startPoint x: 124, startPoint y: 215, endPoint x: 170, endPoint y: 191, distance: 51.9
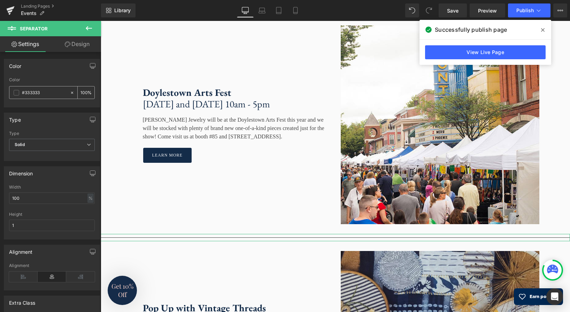
click at [17, 93] on span at bounding box center [17, 93] width 6 height 6
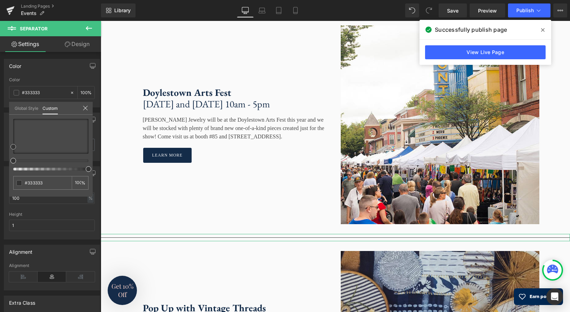
type input "#838080"
click at [14, 136] on div at bounding box center [50, 136] width 75 height 35
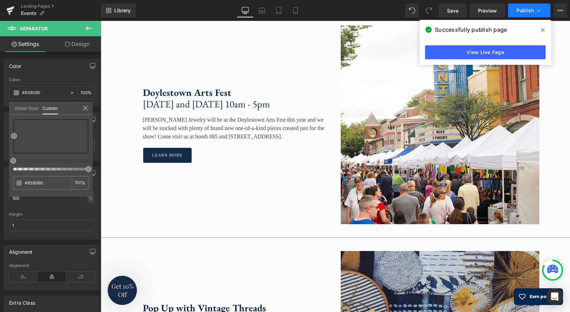
click at [523, 8] on span "Publish" at bounding box center [525, 11] width 17 height 6
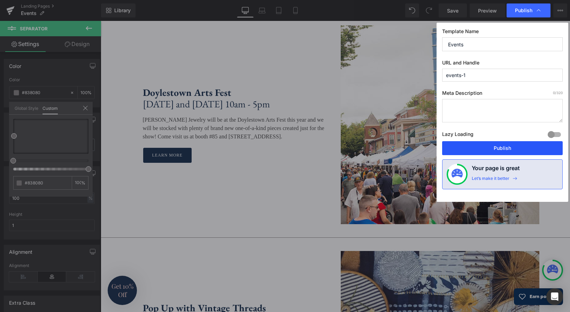
drag, startPoint x: 505, startPoint y: 151, endPoint x: 397, endPoint y: 130, distance: 110.0
click at [505, 151] on button "Publish" at bounding box center [502, 148] width 121 height 14
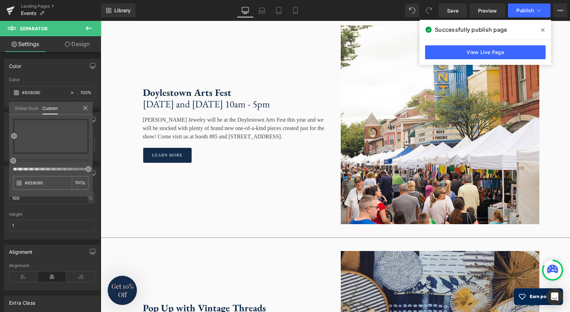
click at [137, 192] on body "Skip to content Facebook Instagram Pinterest Country/Region [GEOGRAPHIC_DATA] (…" at bounding box center [336, 84] width 470 height 1862
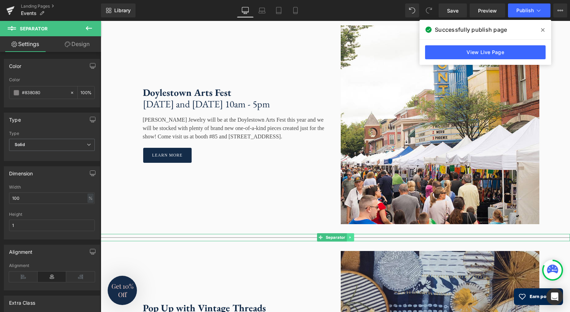
click at [350, 233] on link at bounding box center [350, 237] width 7 height 8
click at [347, 233] on link at bounding box center [346, 237] width 7 height 8
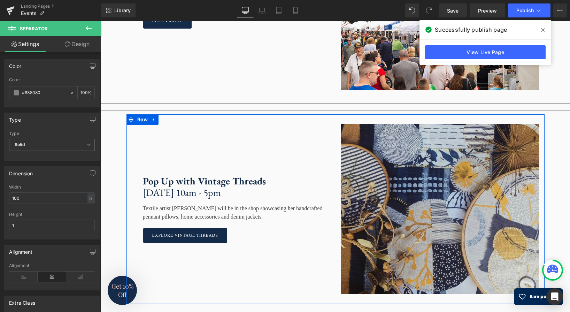
scroll to position [1010, 0]
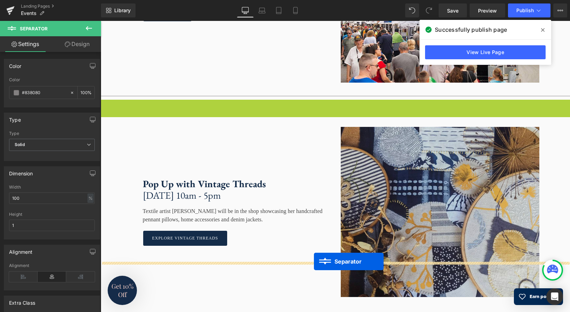
drag, startPoint x: 321, startPoint y: 59, endPoint x: 314, endPoint y: 261, distance: 202.7
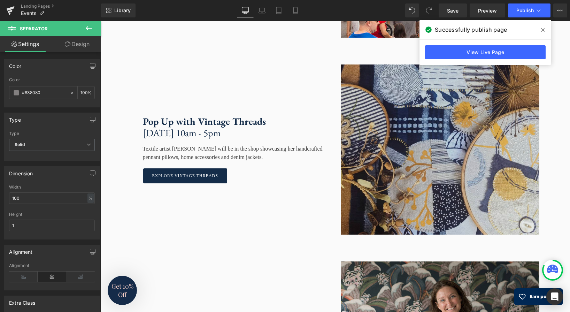
scroll to position [1009, 0]
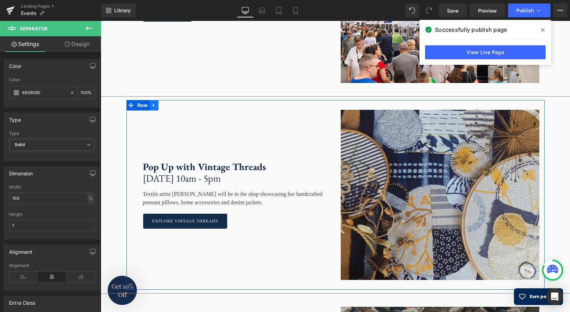
click at [155, 100] on link at bounding box center [154, 105] width 9 height 10
click at [162, 100] on link at bounding box center [163, 105] width 9 height 10
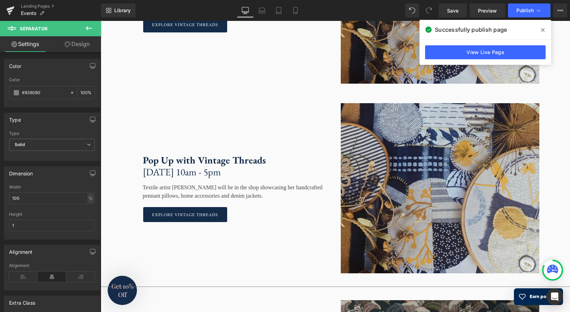
scroll to position [1206, 0]
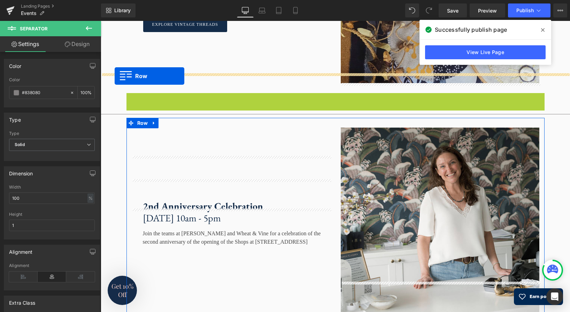
drag, startPoint x: 130, startPoint y: 54, endPoint x: 114, endPoint y: 76, distance: 27.7
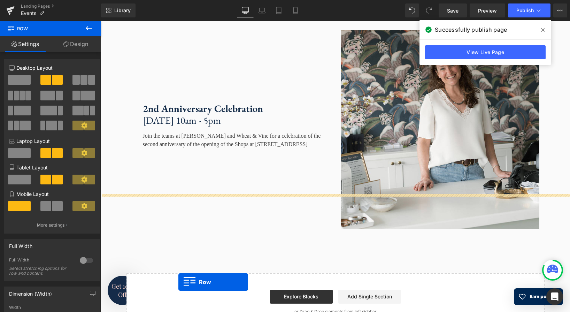
scroll to position [1380, 0]
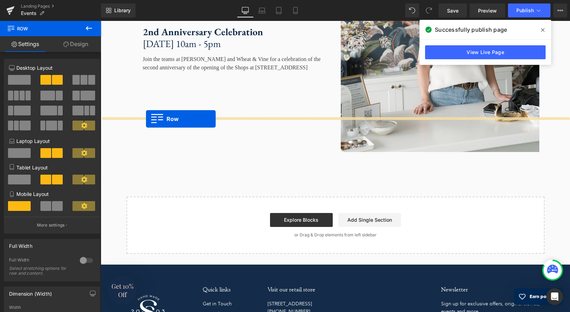
drag, startPoint x: 135, startPoint y: 84, endPoint x: 146, endPoint y: 119, distance: 36.3
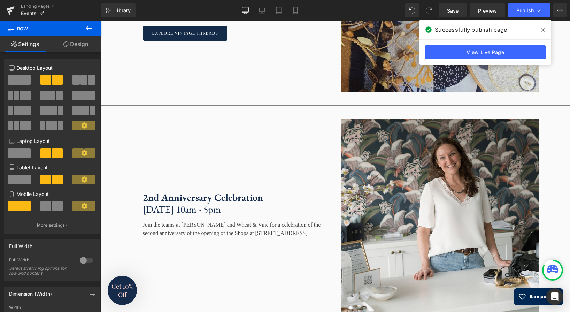
scroll to position [1177, 0]
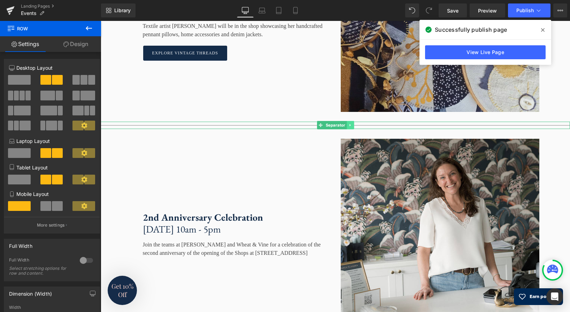
click at [353, 121] on link at bounding box center [350, 125] width 7 height 8
click at [347, 121] on link at bounding box center [346, 125] width 7 height 8
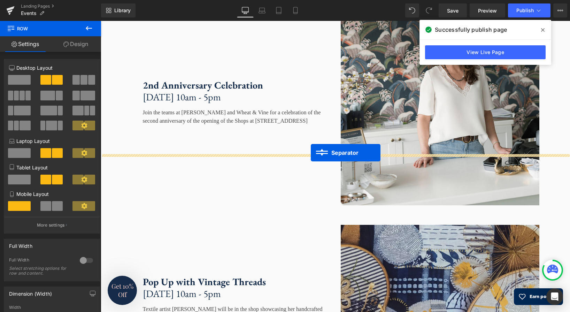
scroll to position [1343, 0]
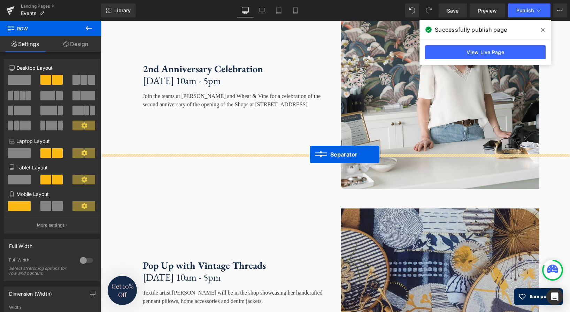
drag, startPoint x: 321, startPoint y: 114, endPoint x: 310, endPoint y: 154, distance: 41.9
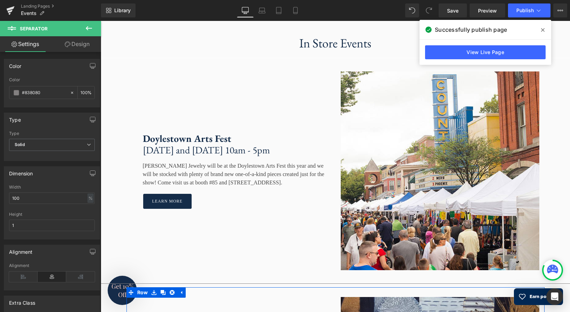
scroll to position [760, 0]
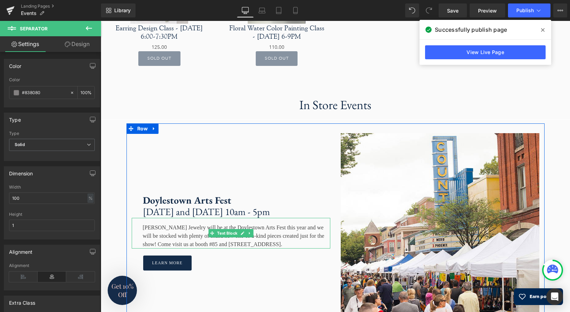
click at [306, 218] on div "Sarah Cornwell Jewelry will be at the Doylestown Arts Fest this year and we wil…" at bounding box center [231, 233] width 199 height 31
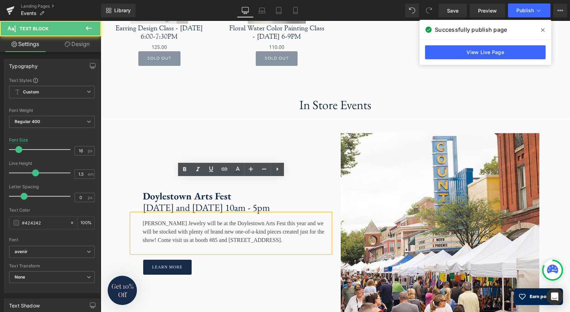
click at [284, 214] on div "Sarah Cornwell Jewelry will be at the Doylestown Arts Fest this year and we wil…" at bounding box center [231, 233] width 199 height 39
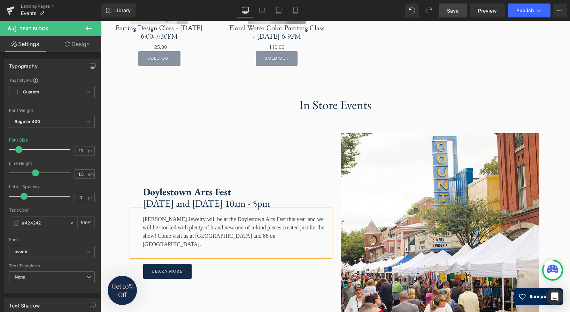
click at [454, 12] on span "Save" at bounding box center [453, 10] width 12 height 7
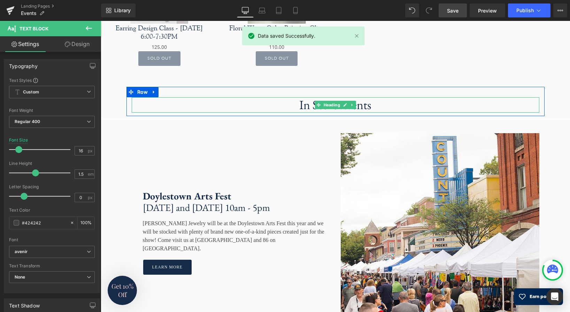
click at [375, 97] on h1 "In Store Events" at bounding box center [336, 104] width 408 height 15
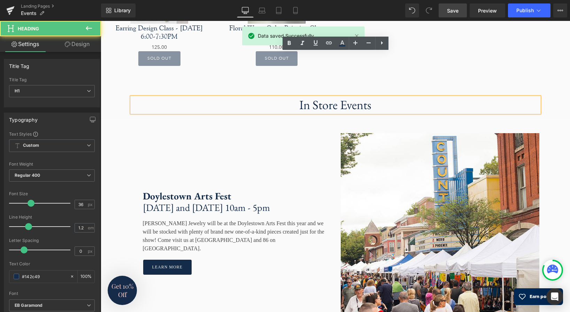
click at [324, 97] on h1 "In Store Events" at bounding box center [336, 104] width 408 height 15
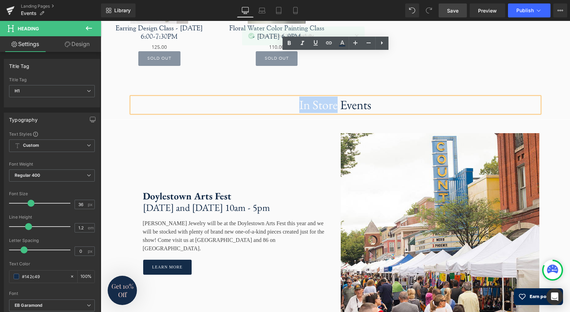
drag, startPoint x: 337, startPoint y: 62, endPoint x: 296, endPoint y: 63, distance: 41.2
click at [297, 97] on h1 "In Store Events" at bounding box center [336, 104] width 408 height 15
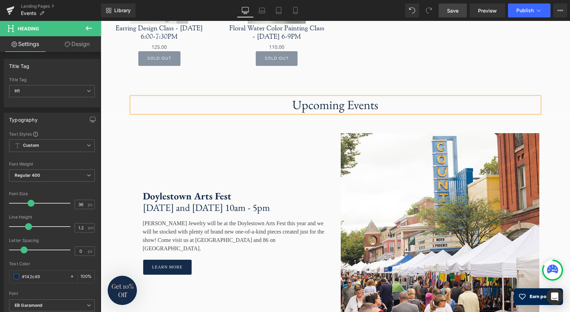
click at [456, 9] on span "Save" at bounding box center [453, 10] width 12 height 7
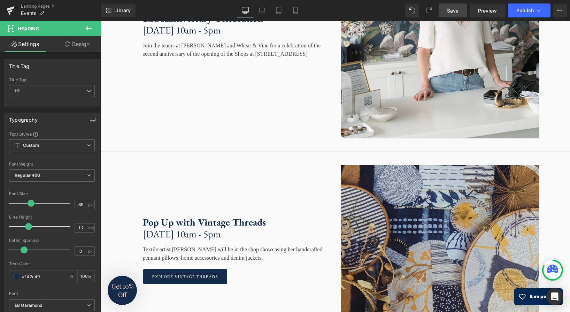
scroll to position [1359, 0]
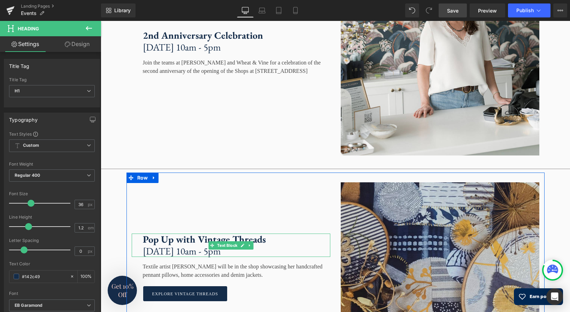
click at [236, 233] on strong "Pop Up with Vintage Threads" at bounding box center [204, 239] width 123 height 13
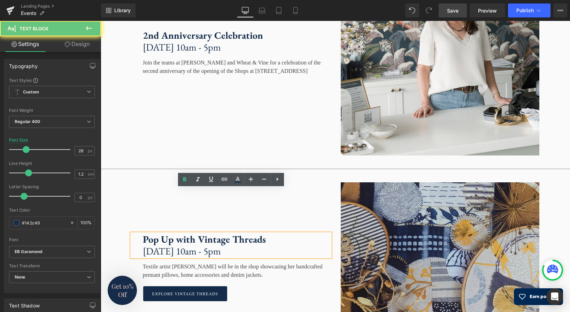
click at [260, 233] on strong "Pop Up with Vintage Threads" at bounding box center [204, 239] width 123 height 13
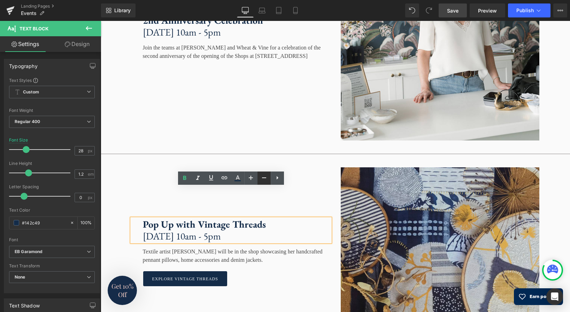
scroll to position [1378, 0]
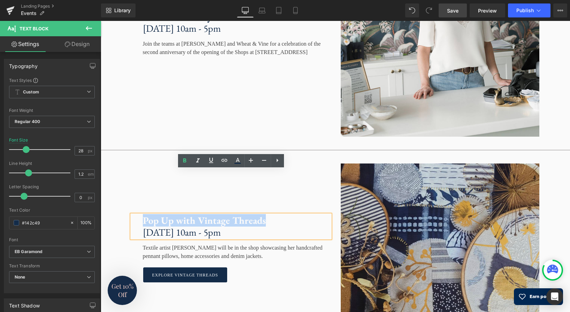
drag, startPoint x: 264, startPoint y: 177, endPoint x: 145, endPoint y: 181, distance: 118.9
click at [145, 214] on strong "Pop Up with Vintage Threads" at bounding box center [204, 220] width 123 height 13
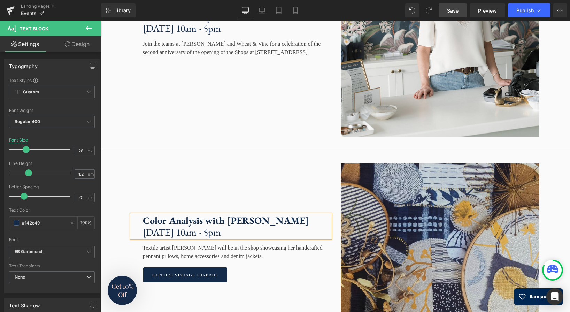
drag, startPoint x: 288, startPoint y: 188, endPoint x: 226, endPoint y: 188, distance: 62.1
click at [226, 227] on p "[DATE] 10am - 5pm" at bounding box center [237, 233] width 188 height 12
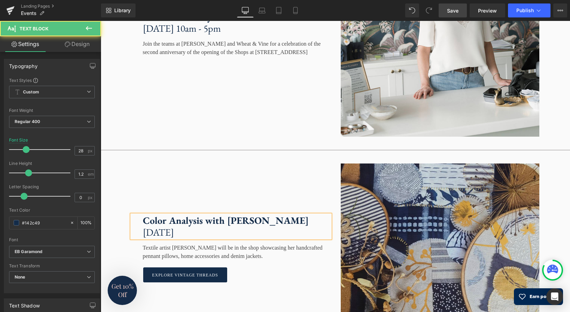
drag, startPoint x: 207, startPoint y: 190, endPoint x: 181, endPoint y: 190, distance: 26.8
click at [181, 227] on p "Saturday, September 25th" at bounding box center [237, 233] width 188 height 12
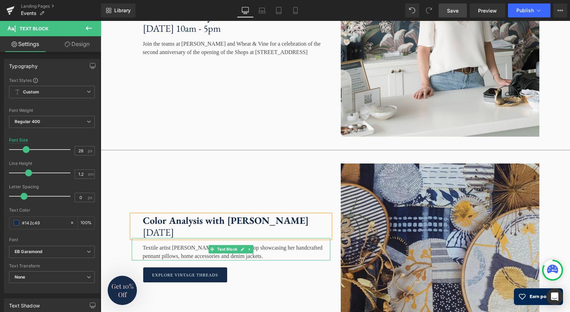
click at [272, 238] on div "Textile artist [PERSON_NAME] will be in the shop showcasing her handcrafted pen…" at bounding box center [231, 249] width 199 height 22
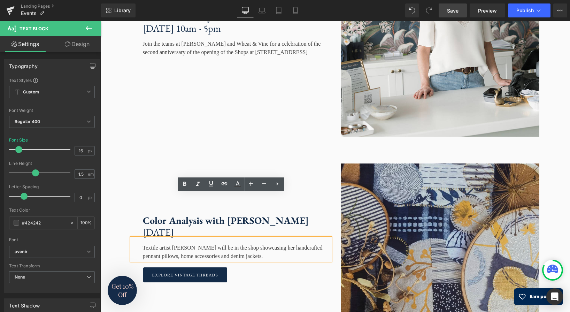
click at [272, 238] on div "Textile artist [PERSON_NAME] will be in the shop showcasing her handcrafted pen…" at bounding box center [231, 249] width 199 height 22
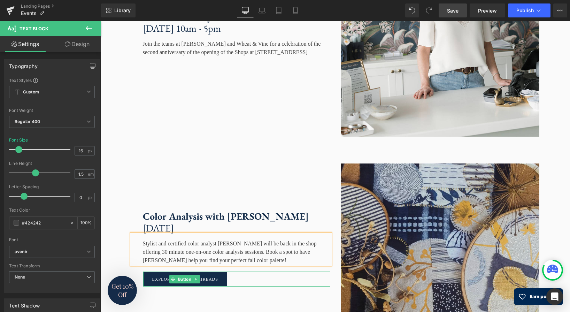
click at [221, 272] on link "Explore vintage threads" at bounding box center [185, 279] width 84 height 15
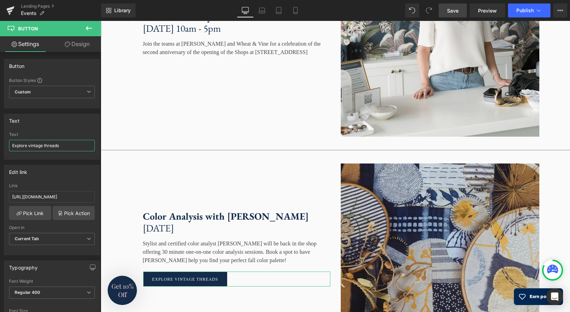
click at [46, 147] on input "Explore vintage threads" at bounding box center [52, 146] width 86 height 12
type input "book a spot"
click at [67, 197] on input "https://www.etsy.com/shop/vintagethreadsdesign?ref=shop_sugg_market" at bounding box center [52, 197] width 86 height 12
paste input "sarahcornwelljewelry.com/products/personalized-color-analysis-private-appointme…"
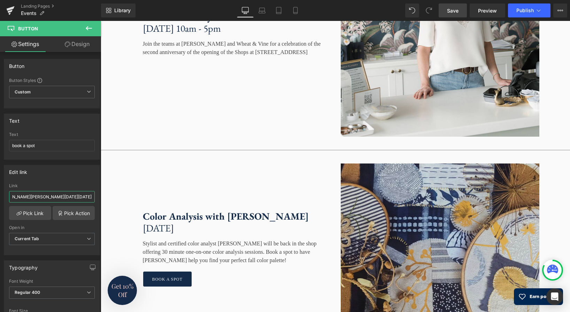
type input "https://sarahcornwelljewelry.com/products/personalized-color-analysis-private-a…"
click at [457, 11] on span "Save" at bounding box center [453, 10] width 12 height 7
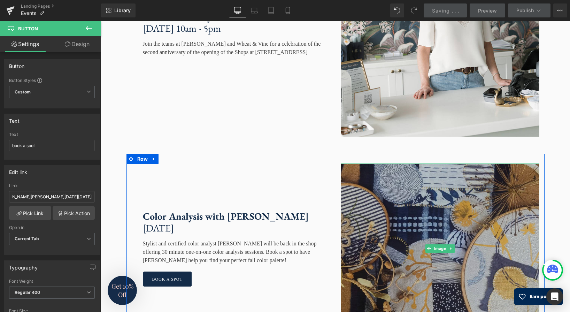
click at [447, 164] on img at bounding box center [440, 249] width 199 height 170
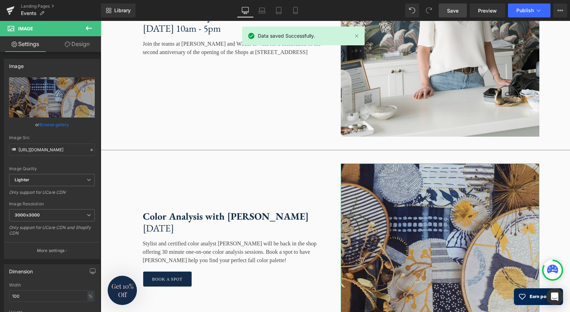
click at [49, 125] on link "Browse gallery" at bounding box center [54, 125] width 30 height 12
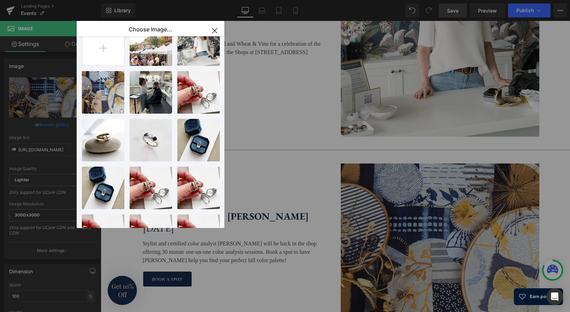
scroll to position [0, 0]
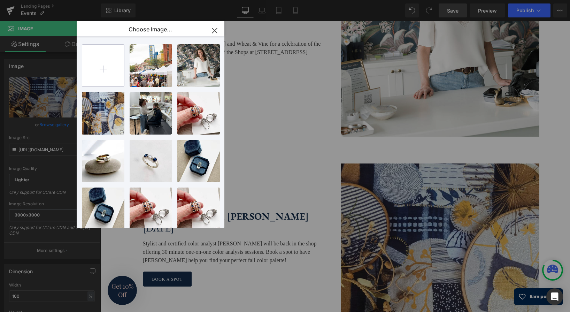
type input "C:\fakepath\Susan Padron.png"
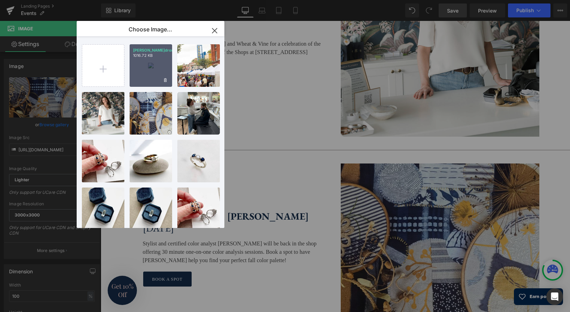
click at [155, 64] on div "Susan P...dron.png 1016.72 KB" at bounding box center [151, 65] width 43 height 43
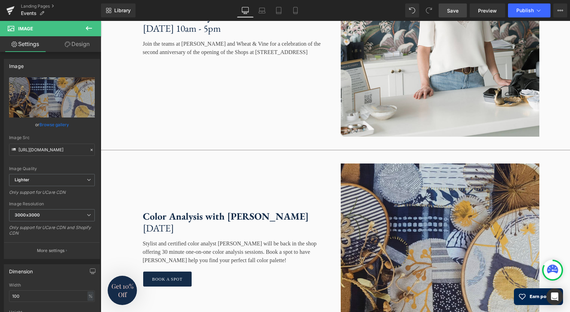
click at [455, 12] on span "Save" at bounding box center [453, 10] width 12 height 7
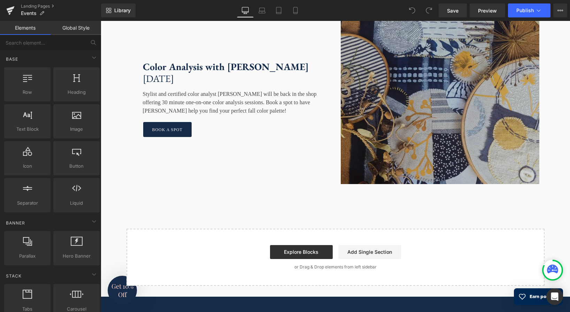
scroll to position [1483, 0]
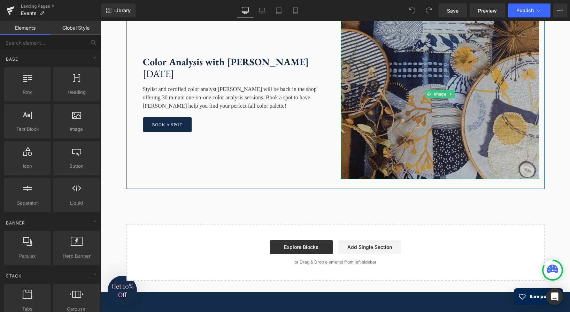
click at [409, 107] on img at bounding box center [440, 94] width 199 height 170
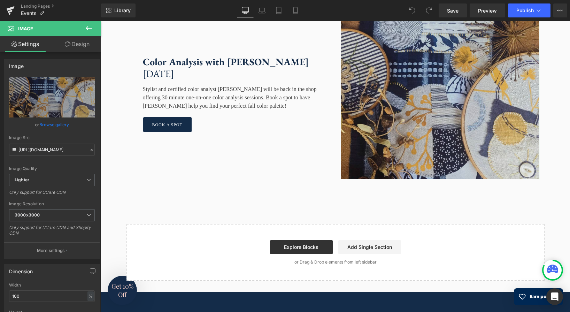
click at [58, 126] on link "Browse gallery" at bounding box center [54, 125] width 30 height 12
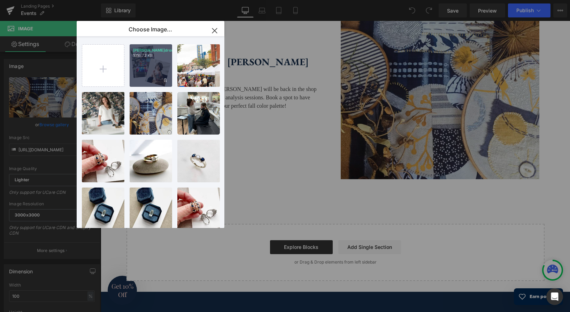
drag, startPoint x: 157, startPoint y: 60, endPoint x: 54, endPoint y: 38, distance: 104.3
click at [157, 58] on p "1016.72 KB" at bounding box center [151, 55] width 36 height 5
type input "[URL][DOMAIN_NAME][PERSON_NAME]"
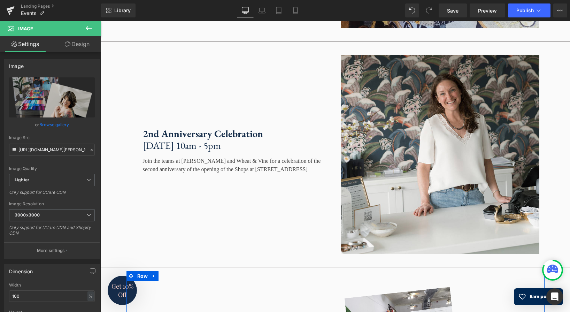
scroll to position [1196, 0]
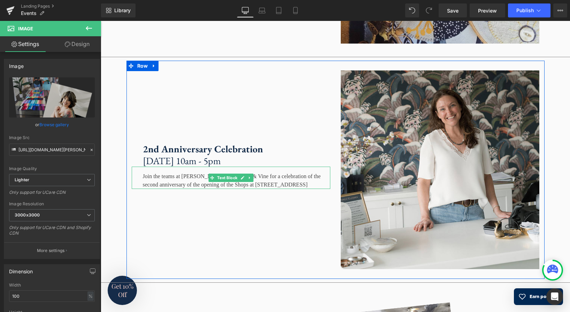
click at [317, 186] on div "Join the teams at [PERSON_NAME] and Wheat & Vine for a celebration of the secon…" at bounding box center [231, 178] width 199 height 22
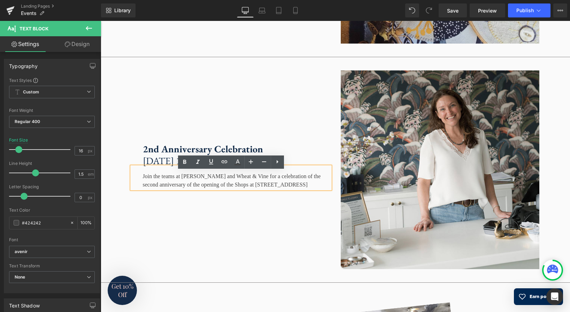
click at [325, 189] on div "Join the teams at [PERSON_NAME] and Wheat & Vine for a celebration of the secon…" at bounding box center [231, 178] width 199 height 22
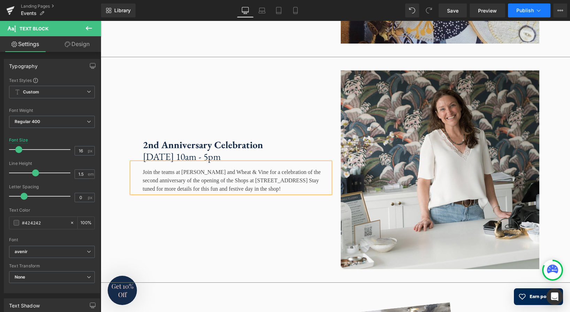
click at [522, 11] on span "Publish" at bounding box center [525, 11] width 17 height 6
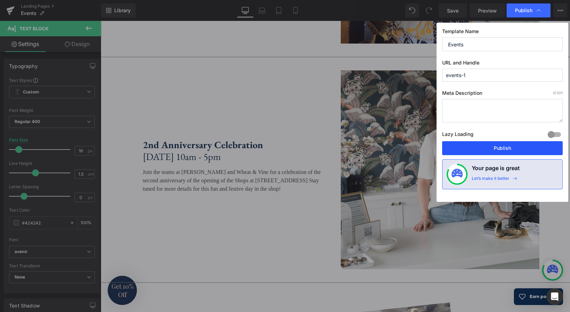
click at [504, 150] on button "Publish" at bounding box center [502, 148] width 121 height 14
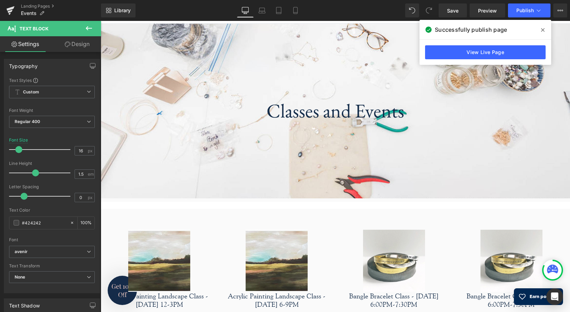
scroll to position [0, 0]
